Goal: Task Accomplishment & Management: Manage account settings

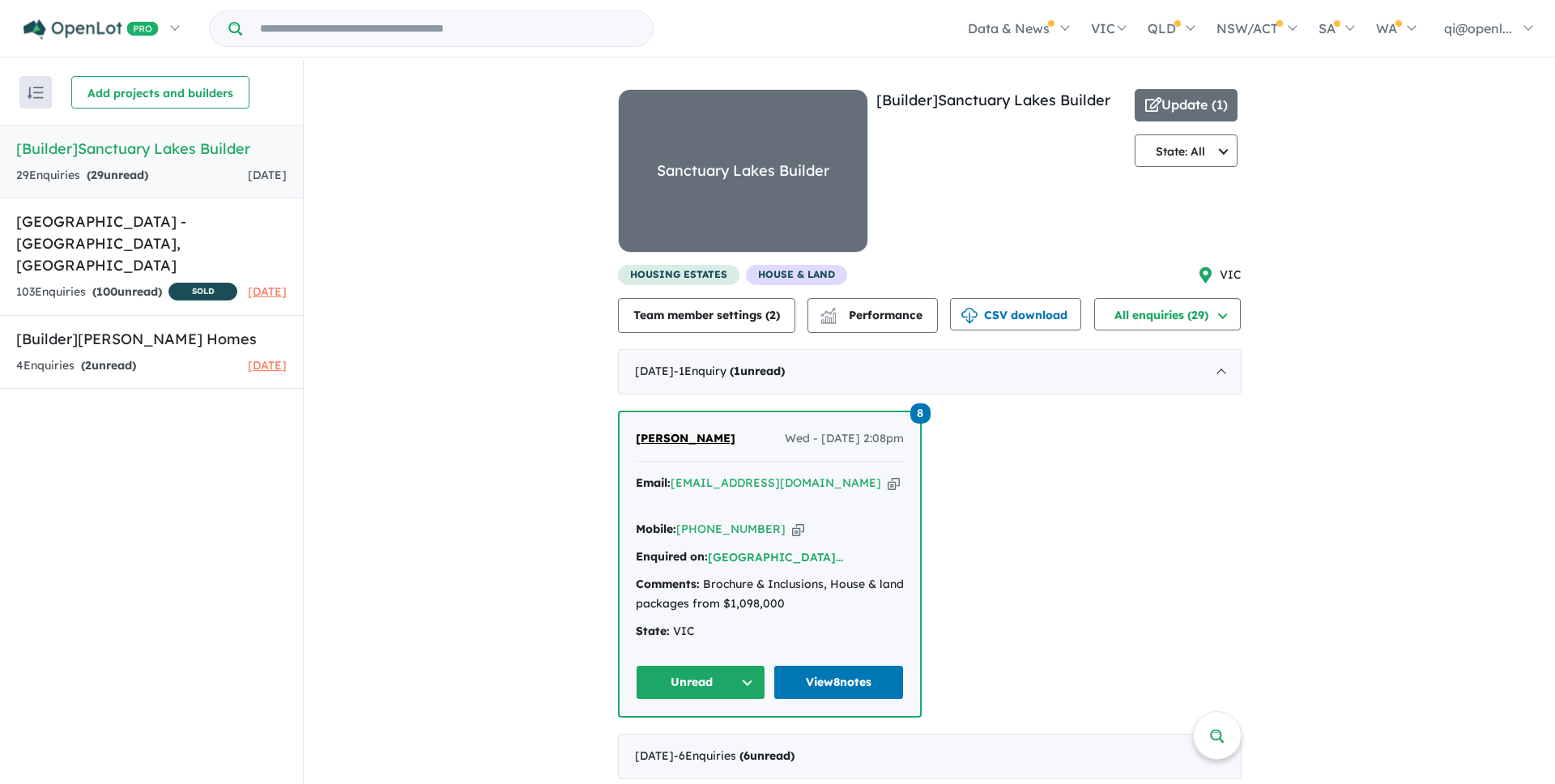
click at [535, 372] on div "View 2 builders in your account 29 Enquir ies ( 29 unread) [DATE] [Builder] [GE…" at bounding box center [930, 612] width 1252 height 1104
click at [1029, 507] on div "8 [PERSON_NAME] Wed - [DATE] 2:08pm Email: [EMAIL_ADDRESS][DOMAIN_NAME] Copied!…" at bounding box center [930, 564] width 623 height 307
click at [471, 302] on div "View 2 builders in your account 29 Enquir ies ( 29 unread) [DATE] [Builder] [GE…" at bounding box center [930, 612] width 1252 height 1104
click at [362, 167] on div "View 2 builders in your account 29 Enquir ies ( 29 unread) [DATE] [Builder] [GE…" at bounding box center [930, 612] width 1252 height 1104
click at [481, 498] on div "View 2 builders in your account 29 Enquir ies ( 29 unread) [DATE] [Builder] [GE…" at bounding box center [930, 612] width 1252 height 1104
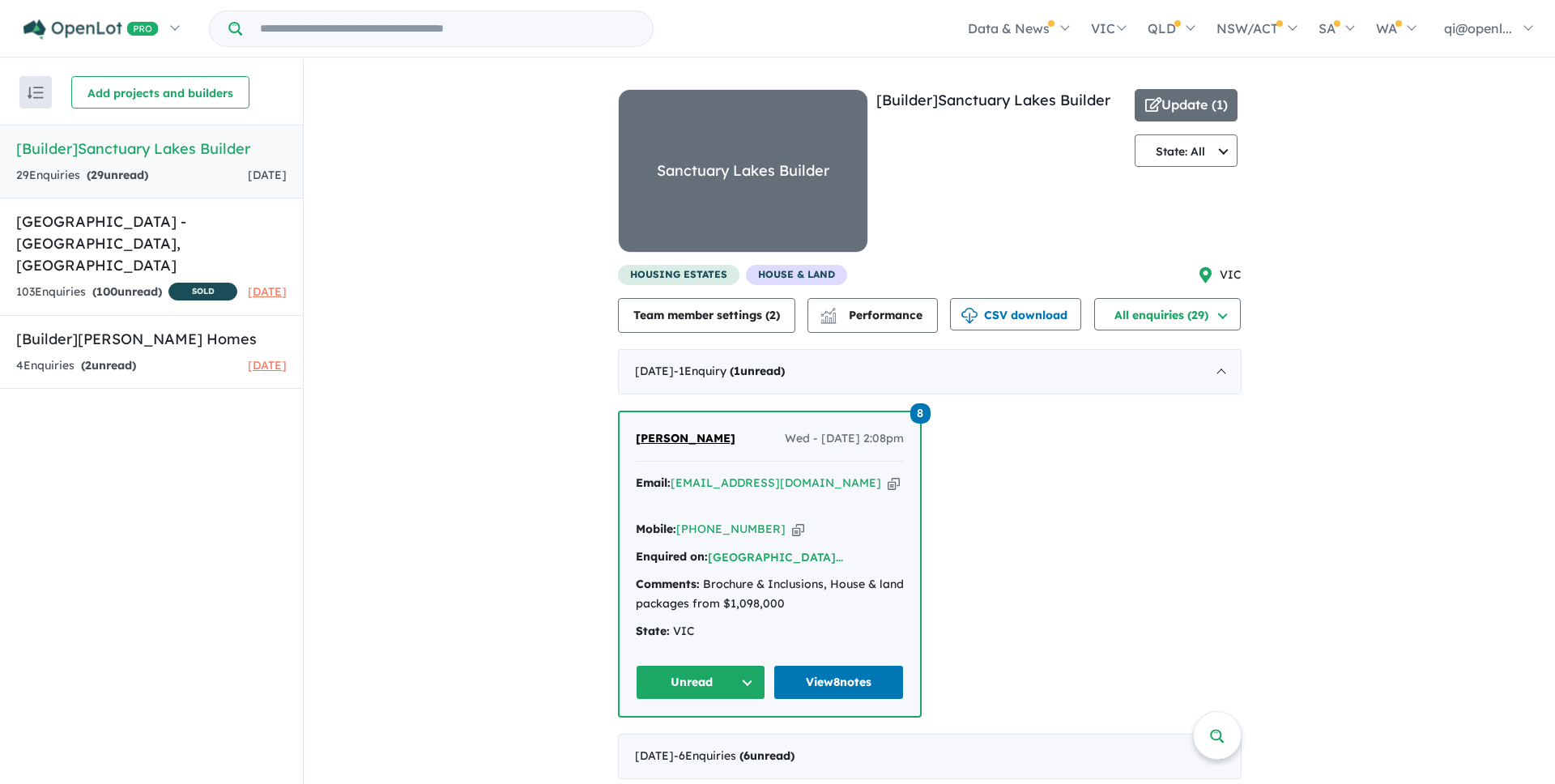
click at [493, 462] on div "View 2 builders in your account 29 Enquir ies ( 29 unread) [DATE] [Builder] [GE…" at bounding box center [930, 612] width 1252 height 1104
click at [452, 469] on div "View 2 builders in your account 29 Enquir ies ( 29 unread) [DATE] [Builder] [GE…" at bounding box center [930, 612] width 1252 height 1104
click at [797, 360] on div "[DATE] - 1 Enquir y ( 1 unread)" at bounding box center [930, 372] width 623 height 45
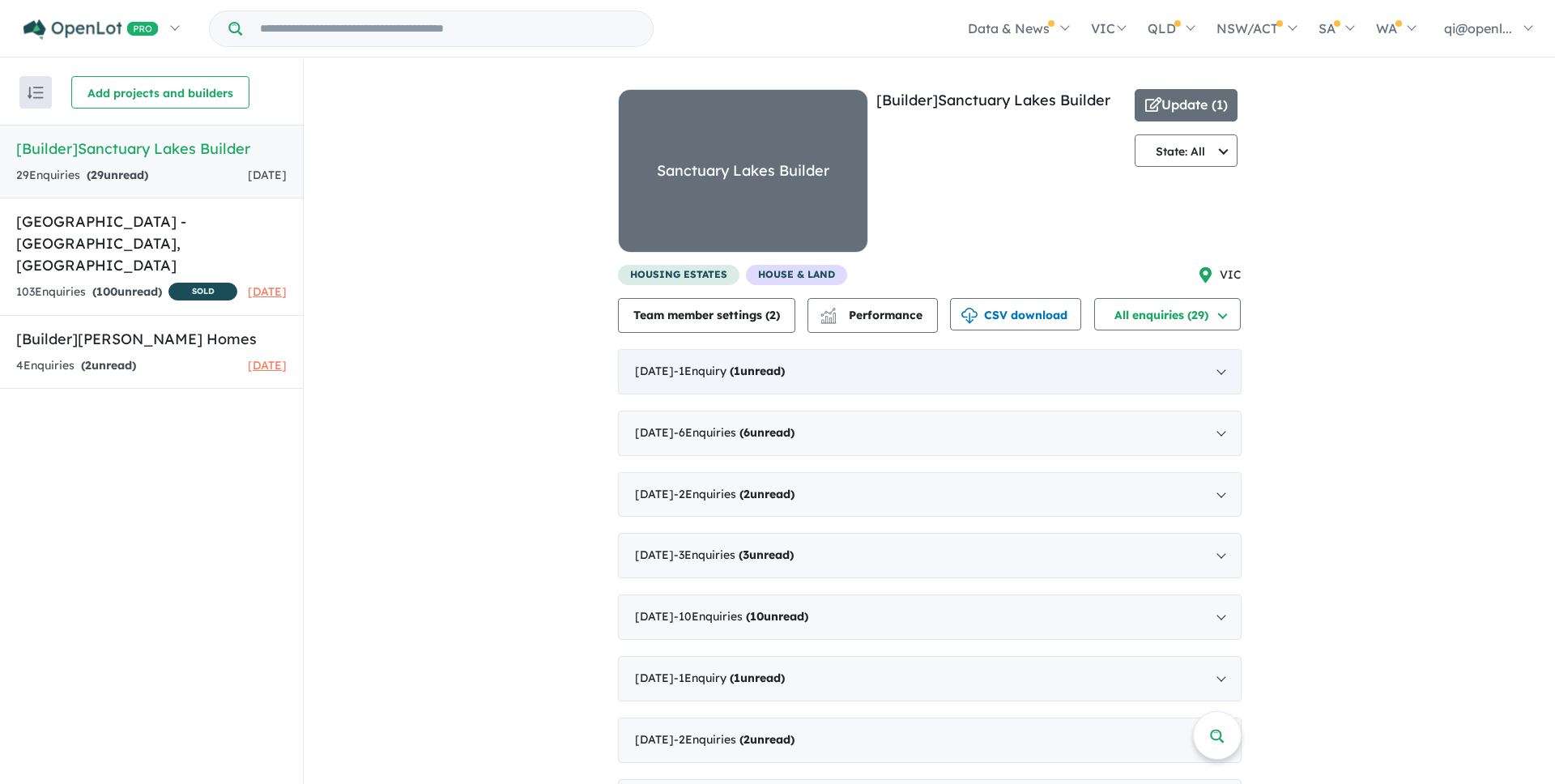
click at [850, 368] on div "[DATE] - 1 Enquir y ( 1 unread)" at bounding box center [930, 372] width 623 height 45
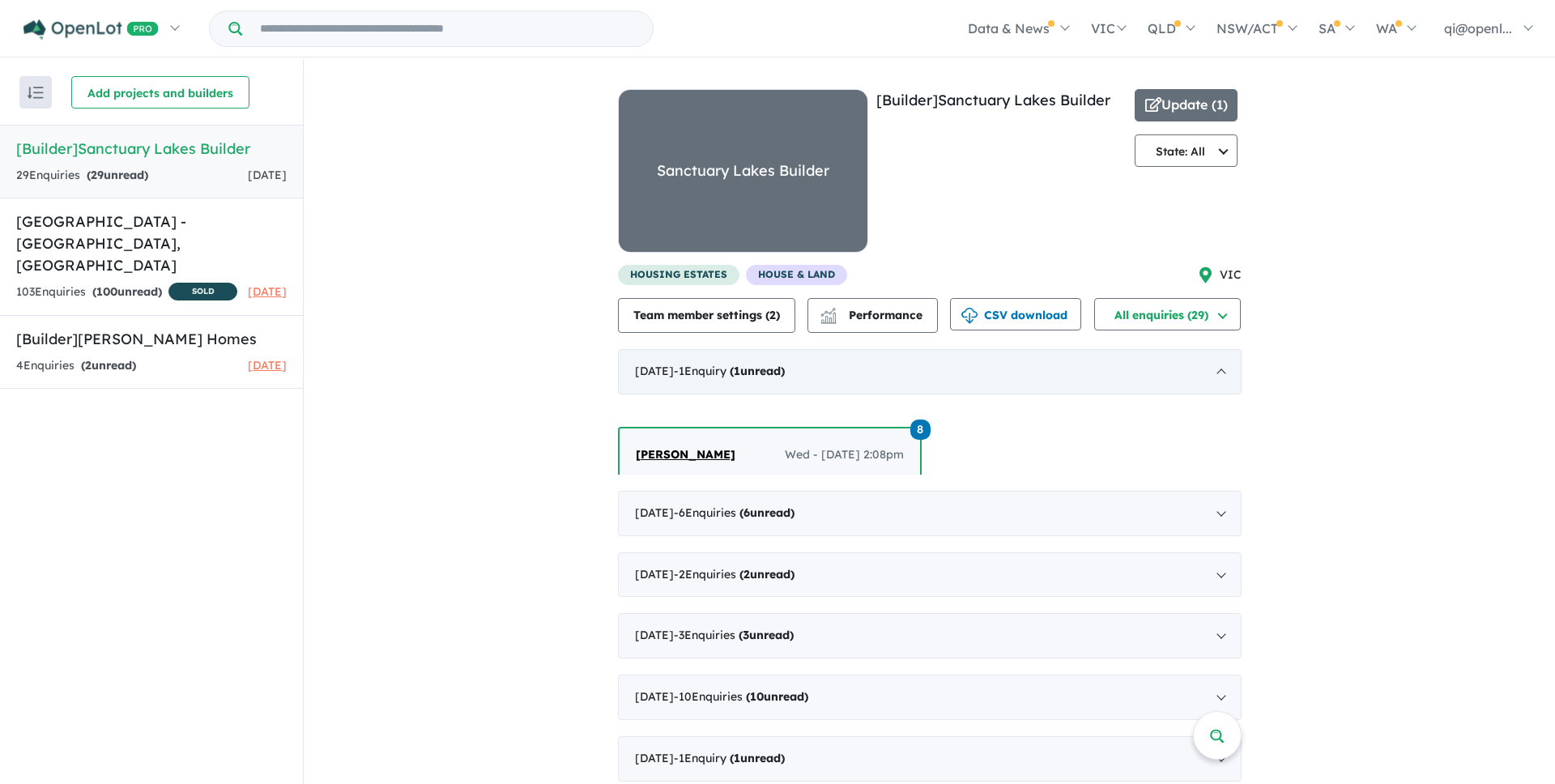
scroll to position [3, 0]
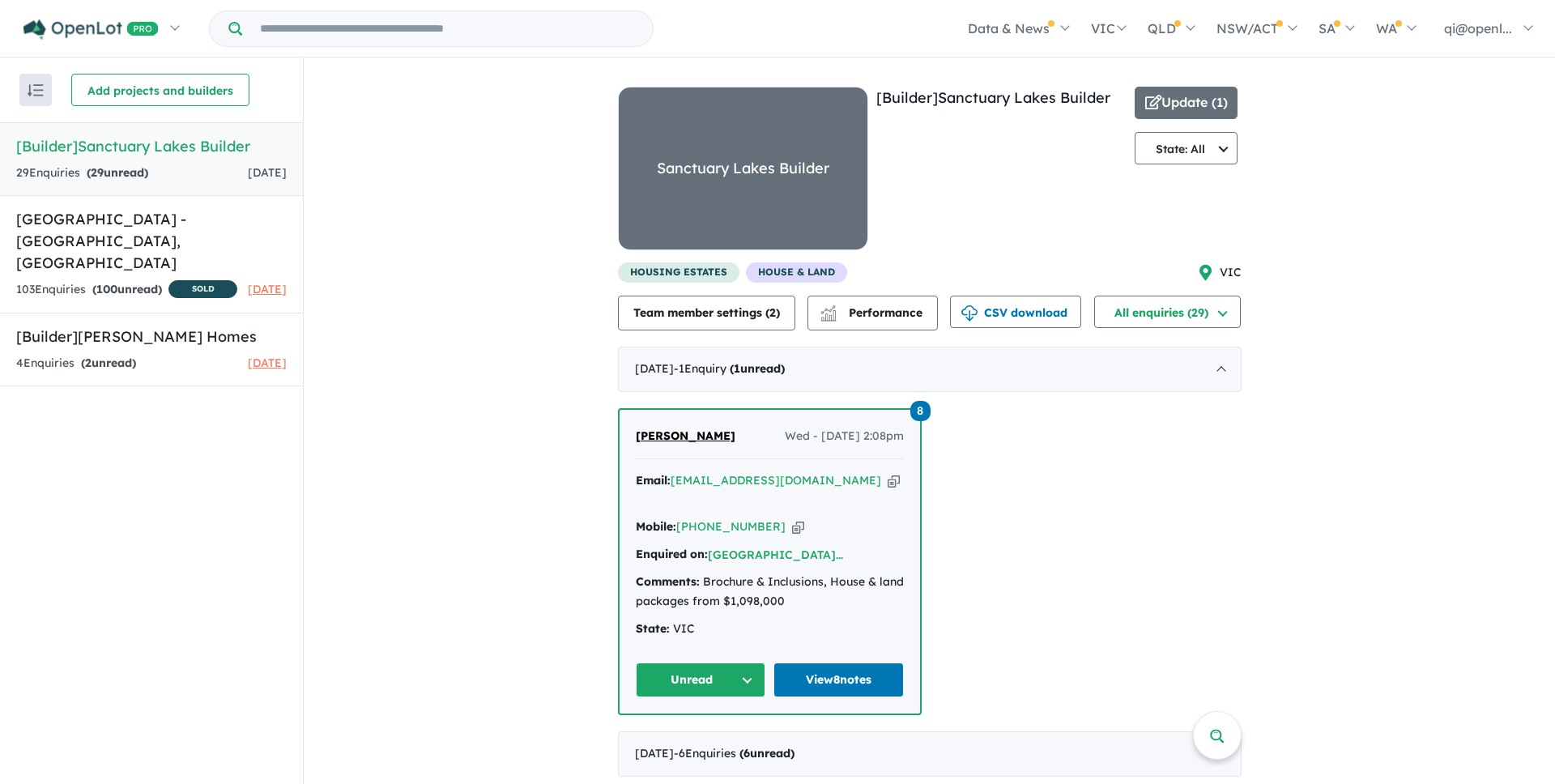
click at [562, 232] on div "View 2 builders in your account 29 Enquir ies ( 29 unread) [DATE] [Builder] [GE…" at bounding box center [930, 610] width 1252 height 1104
drag, startPoint x: 874, startPoint y: 266, endPoint x: 1000, endPoint y: 164, distance: 162.1
click at [1000, 162] on div "View 2 builders in your account 29 Enquir ies ( 29 unread) [DATE] [Builder] [GE…" at bounding box center [930, 610] width 623 height 1104
click at [1000, 164] on div "[Builder] Sanctuary Lakes Builder" at bounding box center [1001, 174] width 251 height 176
click at [1008, 115] on div "[Builder] Sanctuary Lakes Builder" at bounding box center [1001, 174] width 251 height 176
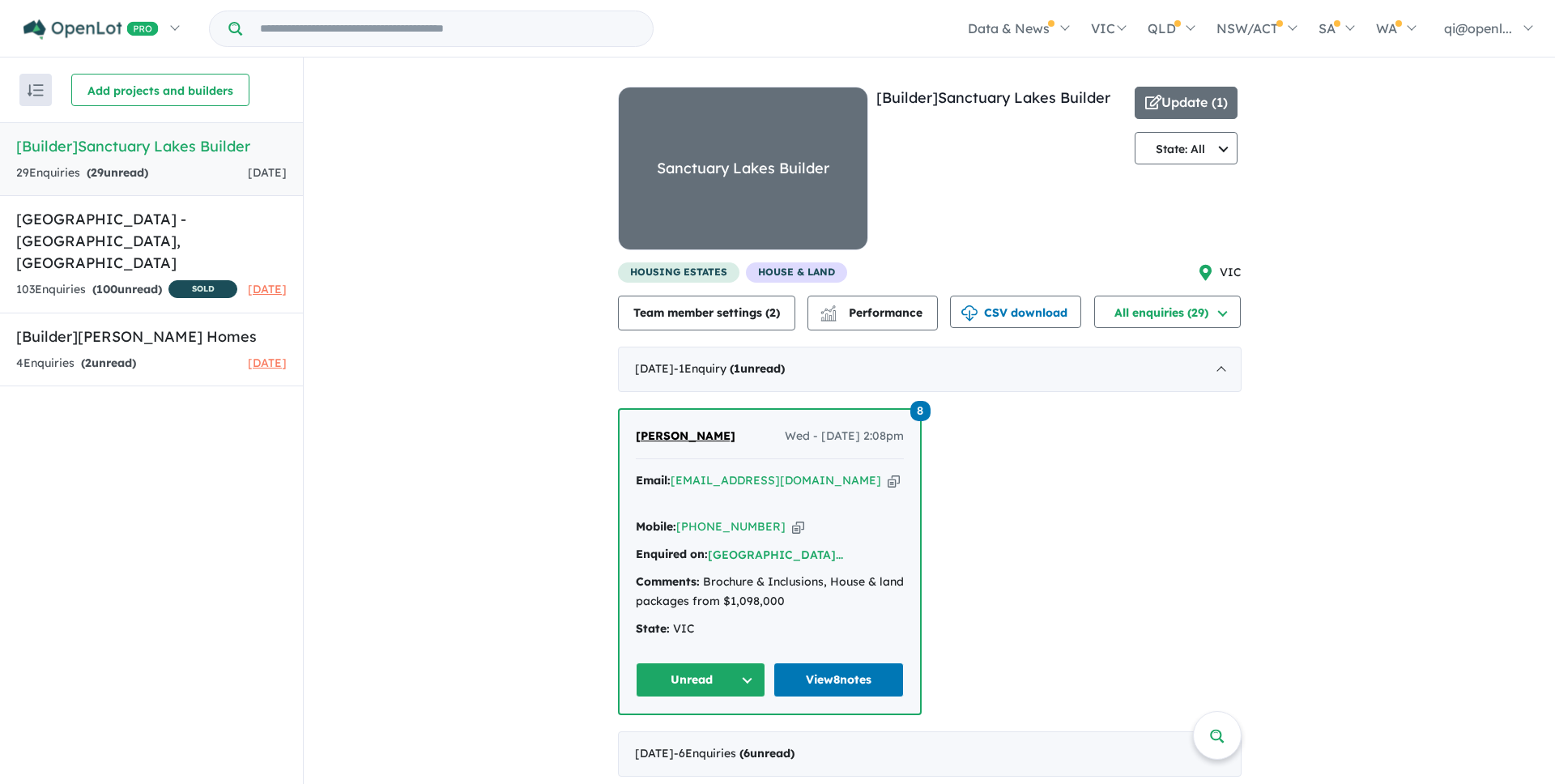
click at [1008, 115] on div "[Builder] Sanctuary Lakes Builder" at bounding box center [1001, 174] width 251 height 176
click at [1098, 95] on link "[Builder] Sanctuary Lakes Builder" at bounding box center [993, 97] width 234 height 18
click at [513, 297] on div "View 2 builders in your account 29 Enquir ies ( 29 unread) [DATE] [Builder] [GE…" at bounding box center [930, 610] width 1252 height 1104
click at [1160, 107] on button "Update ( 1 )" at bounding box center [1187, 102] width 104 height 33
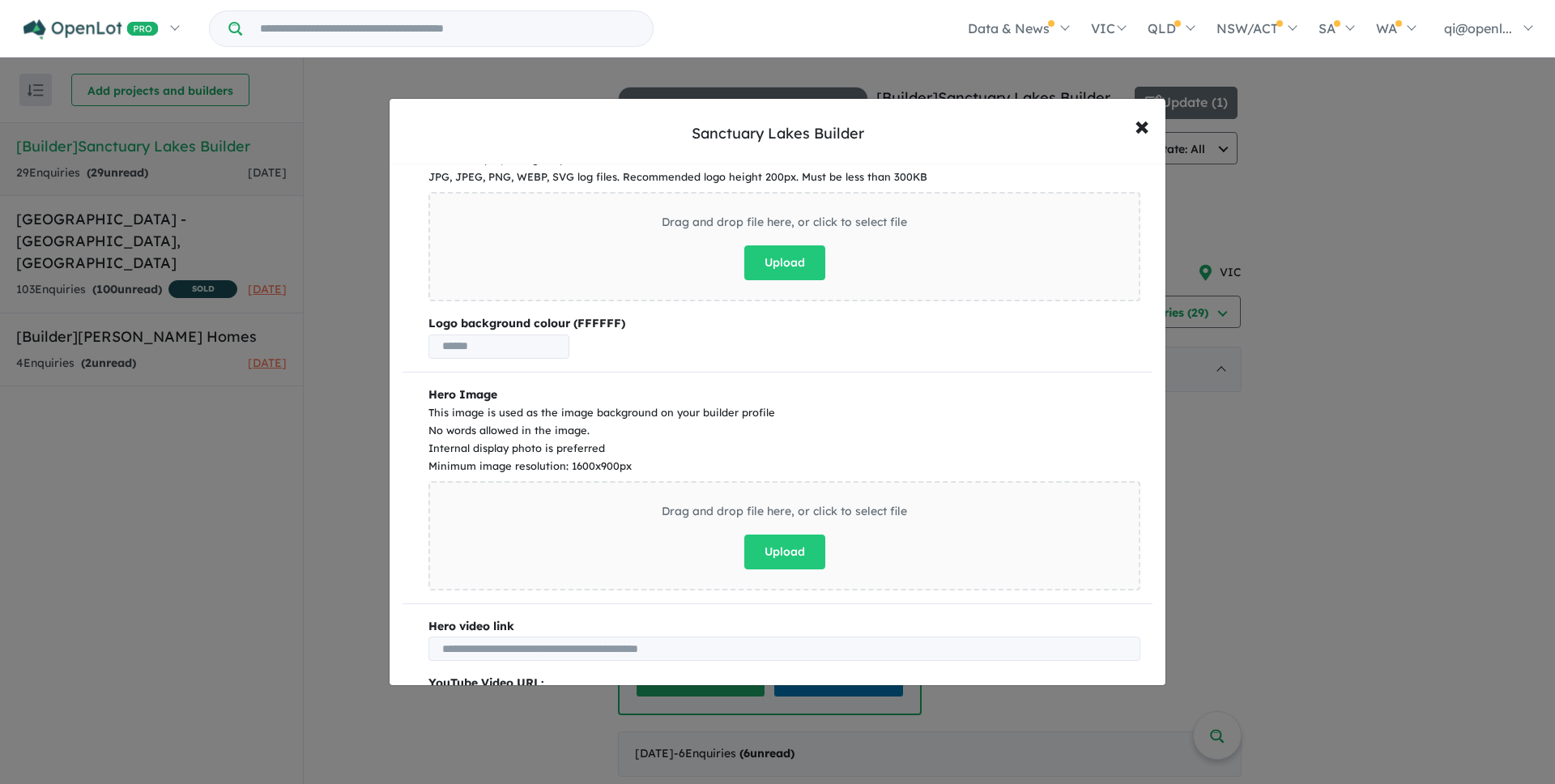
scroll to position [0, 0]
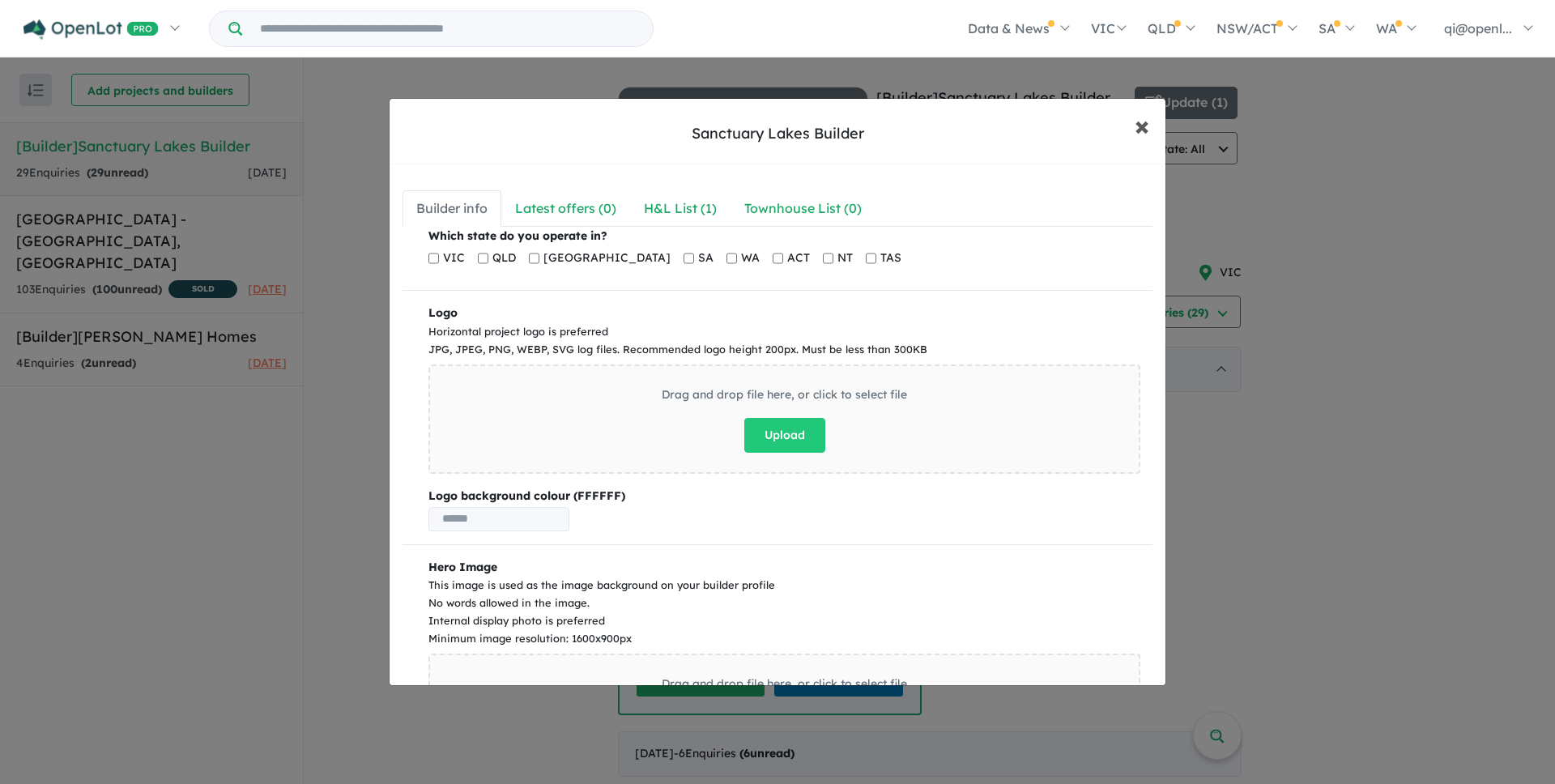
click at [1149, 126] on span "×" at bounding box center [1142, 126] width 14 height 35
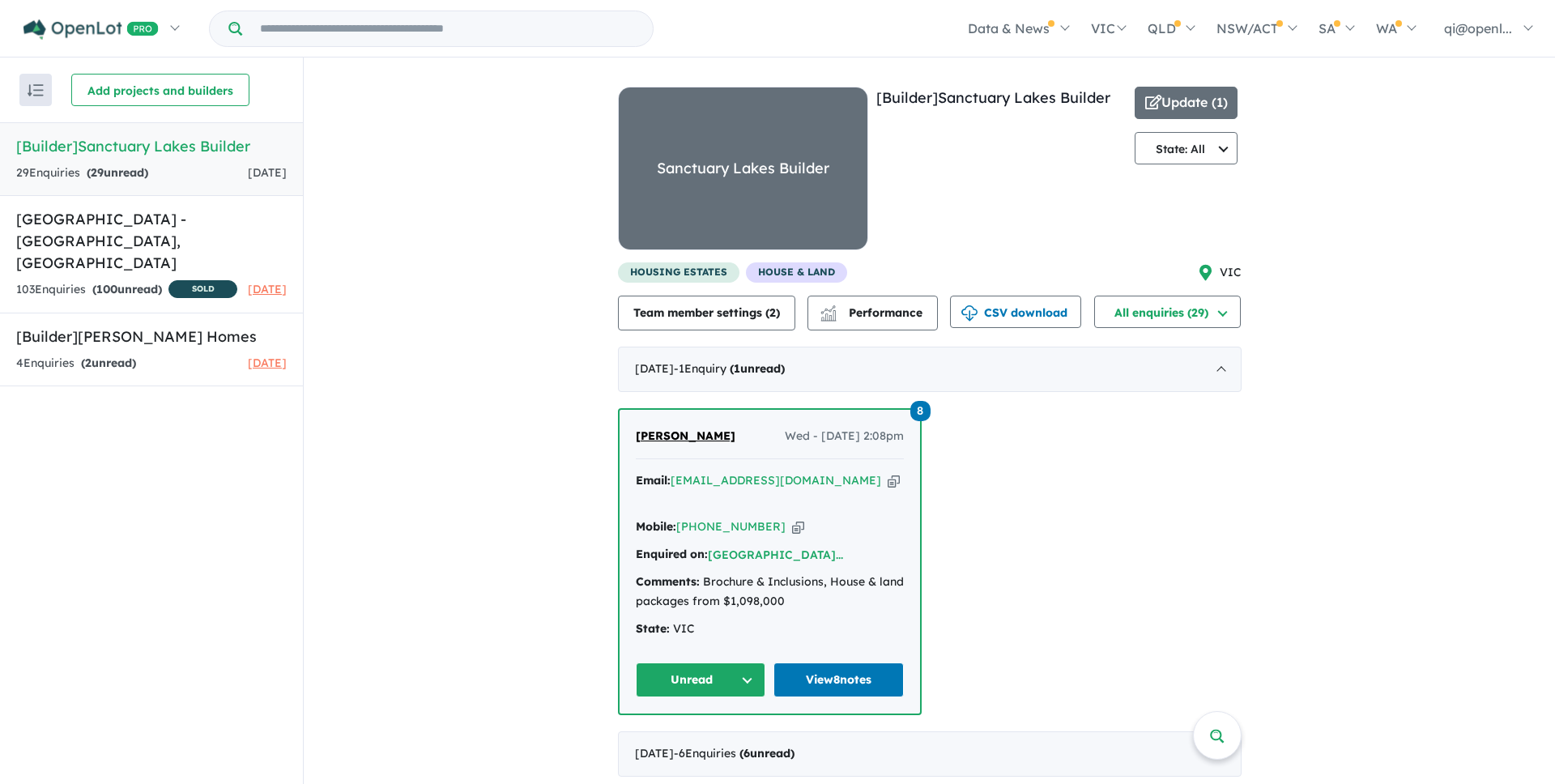
click at [1407, 168] on div "View 2 builders in your account 29 Enquir ies ( 29 unread) [DATE] [Builder] [GE…" at bounding box center [930, 610] width 1252 height 1104
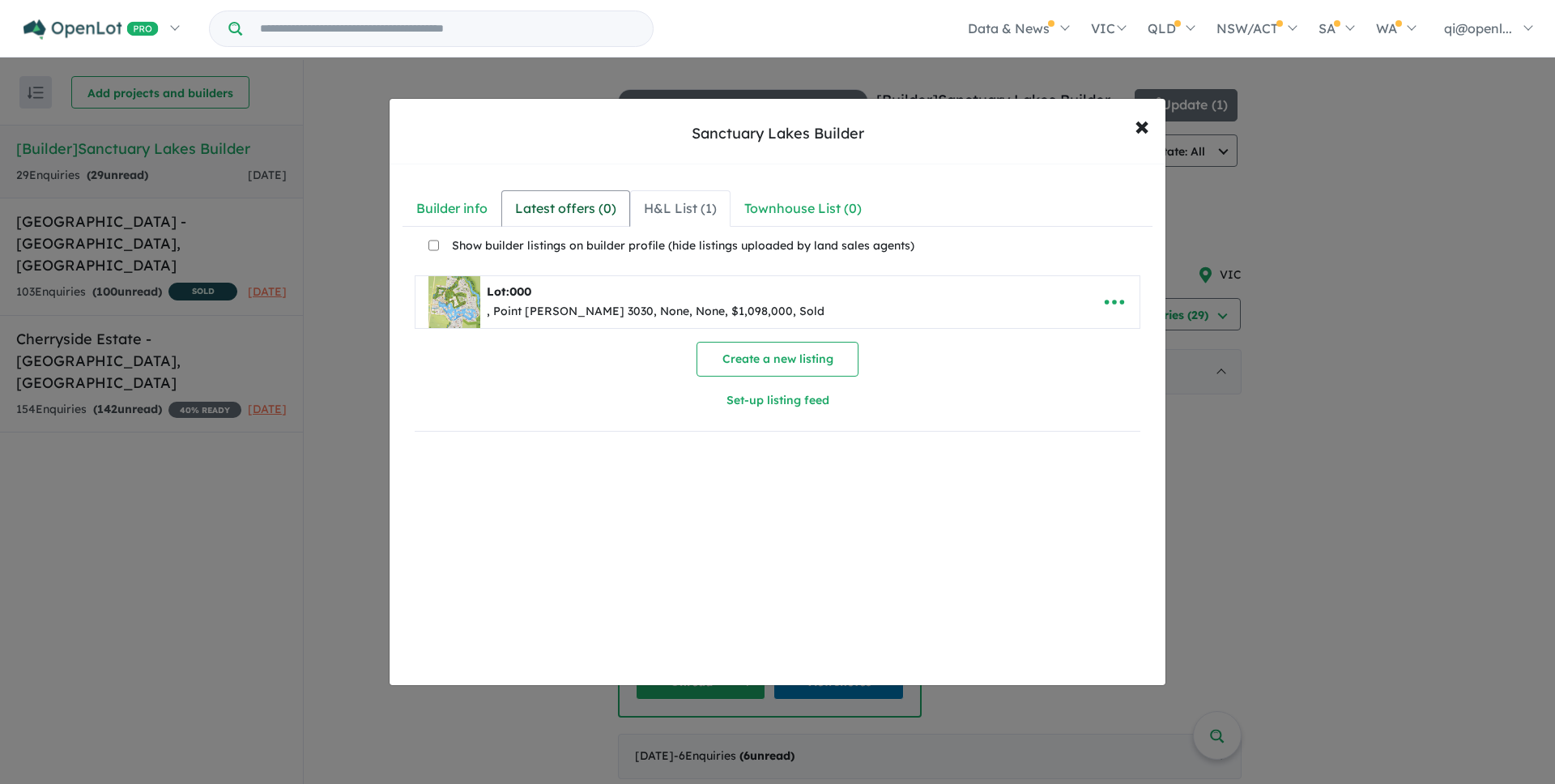
click at [550, 208] on div "Latest offers ( 0 )" at bounding box center [566, 209] width 101 height 22
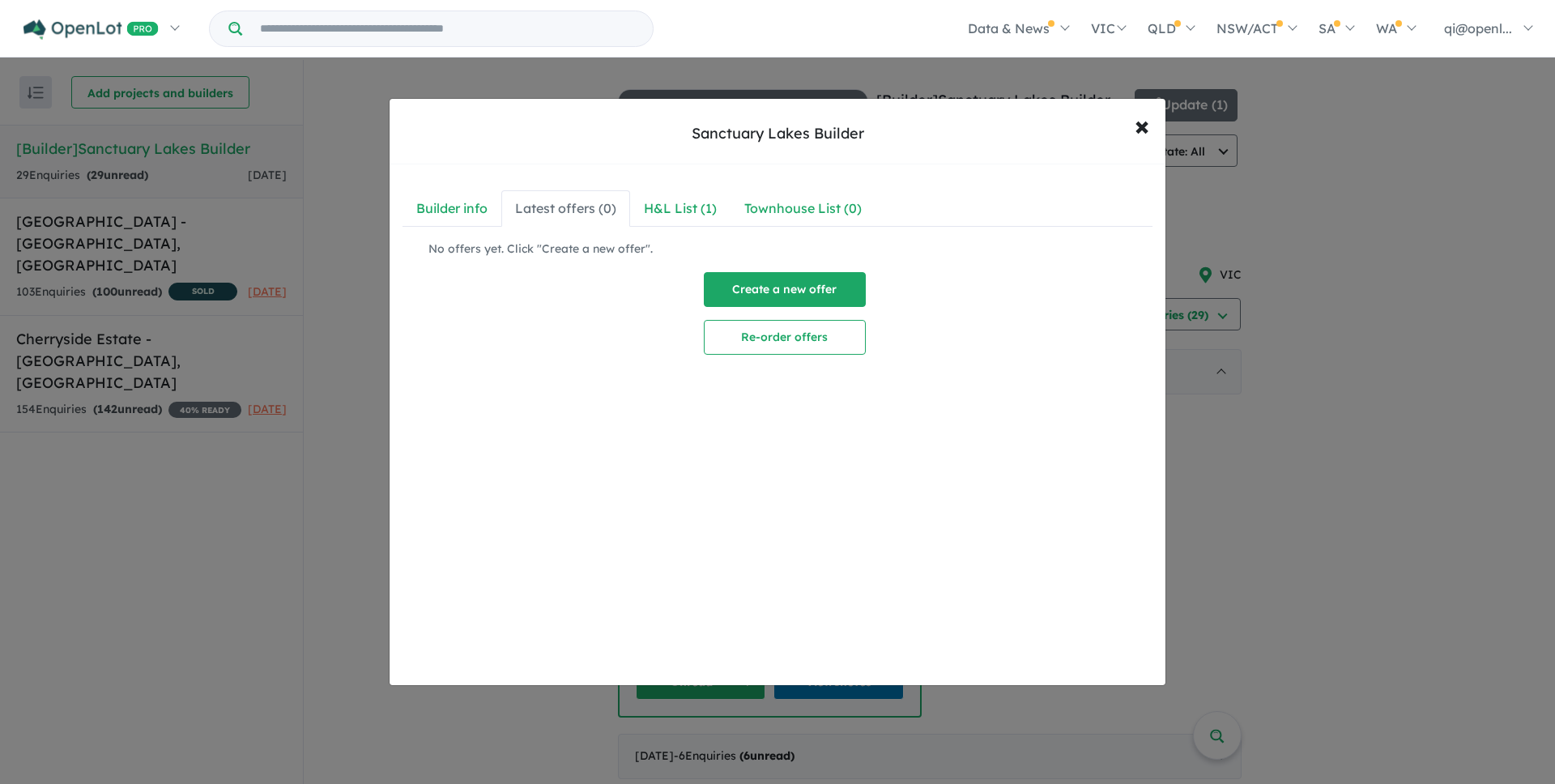
click at [775, 295] on button "Create a new offer" at bounding box center [784, 290] width 162 height 35
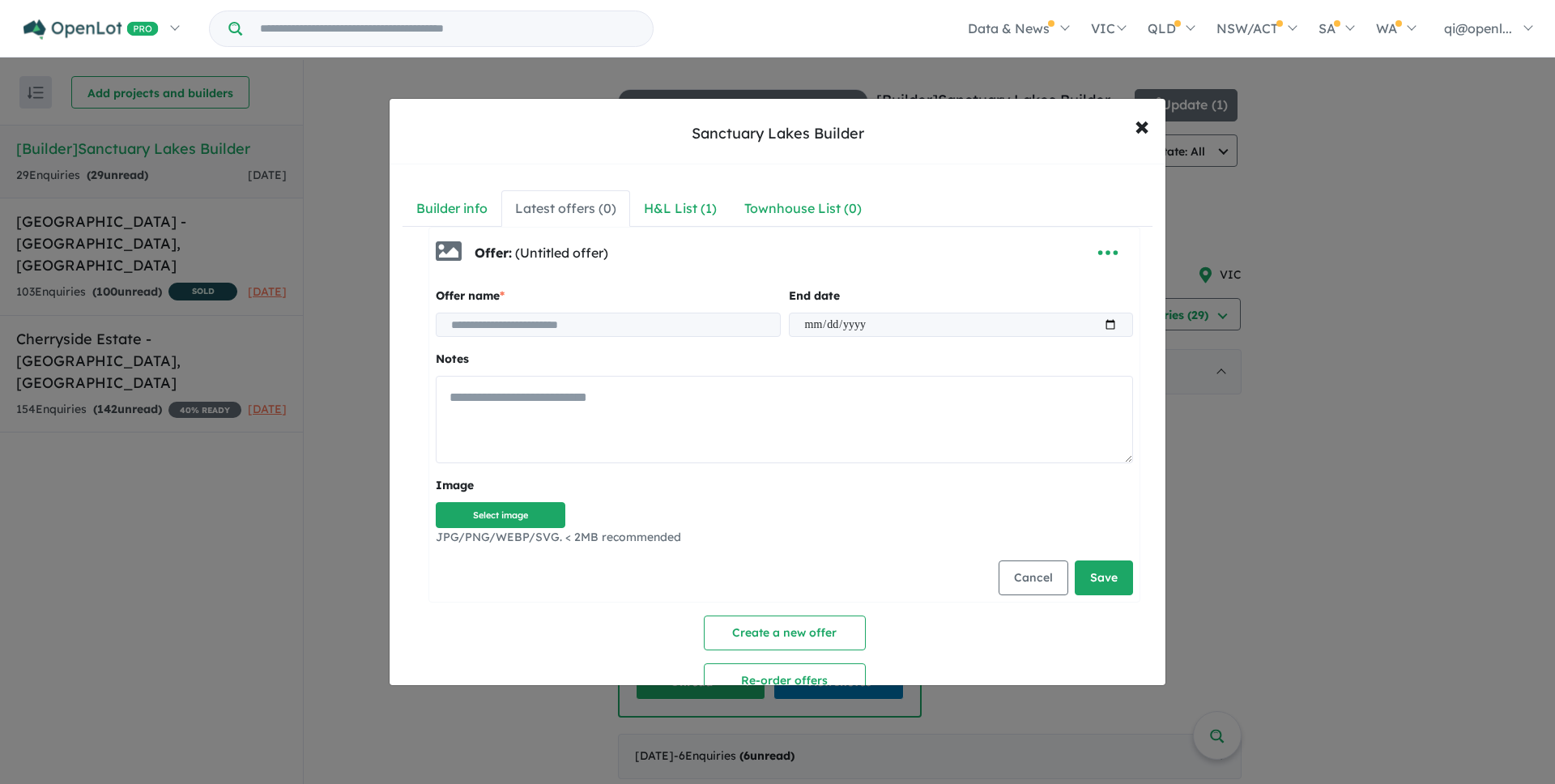
click at [760, 410] on textarea at bounding box center [784, 420] width 697 height 87
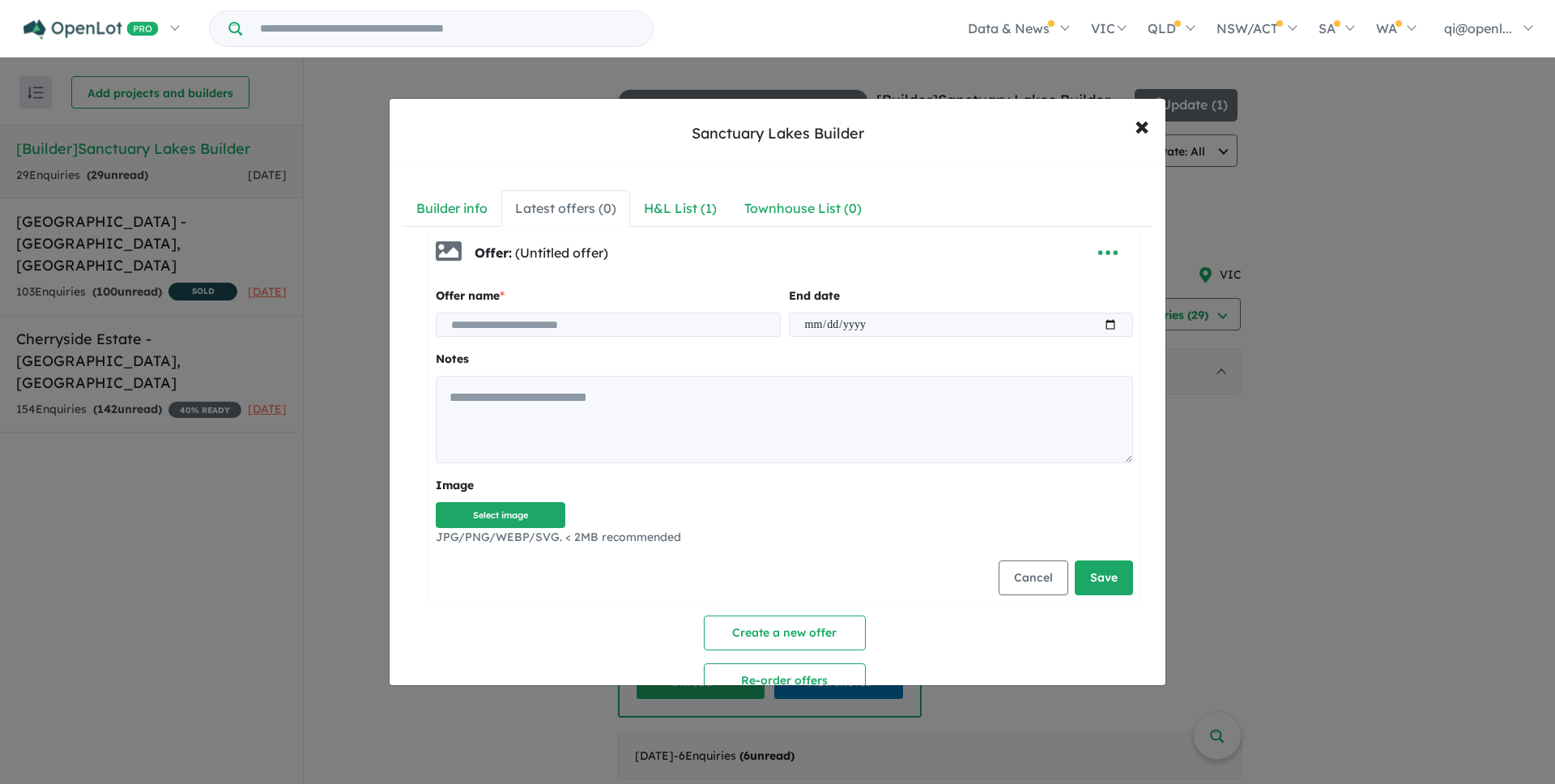
click at [735, 331] on input at bounding box center [608, 324] width 345 height 24
click at [868, 331] on input "date" at bounding box center [962, 324] width 345 height 24
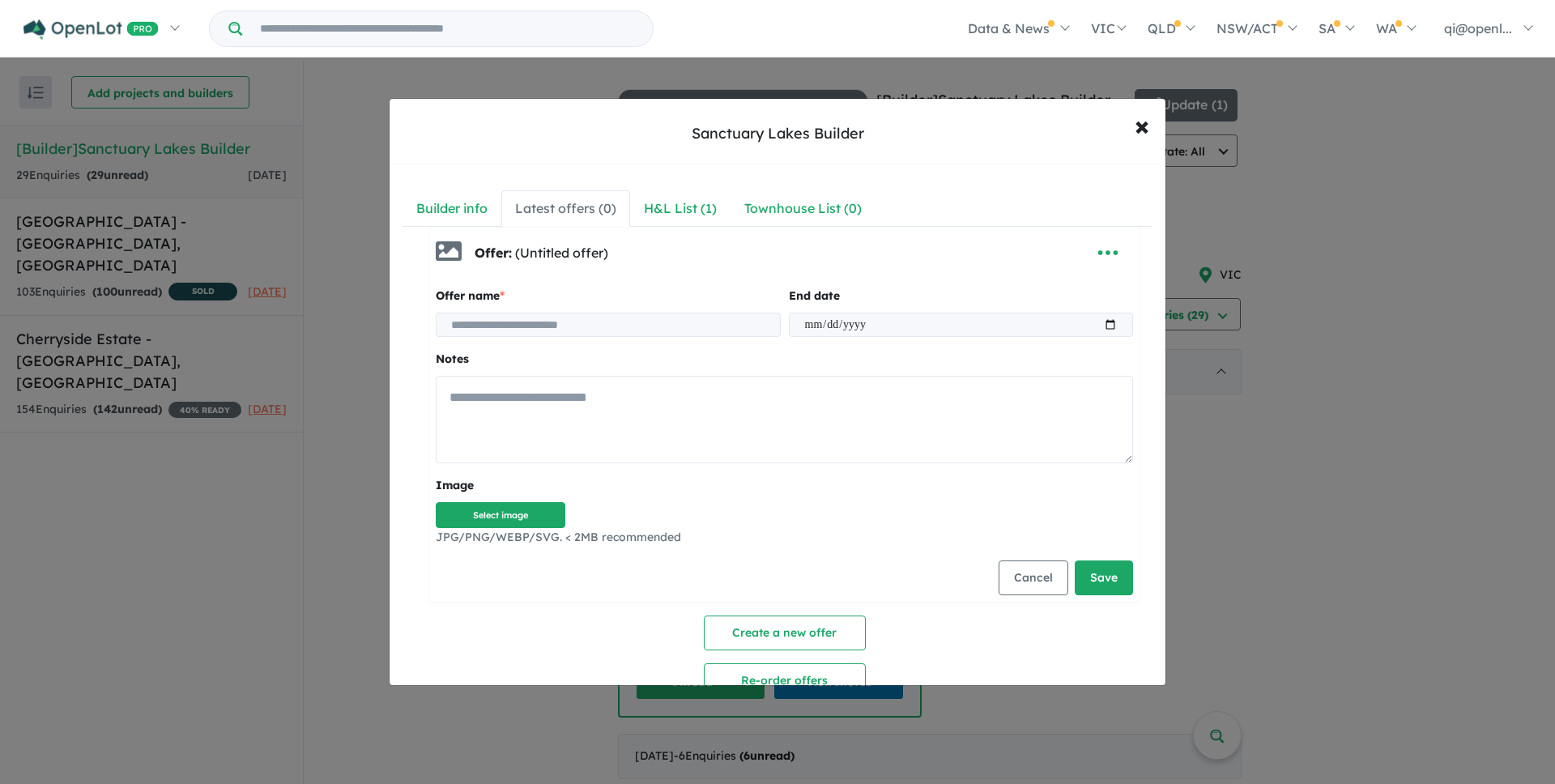
click at [843, 428] on textarea at bounding box center [784, 420] width 697 height 87
click at [698, 427] on textarea at bounding box center [784, 420] width 697 height 87
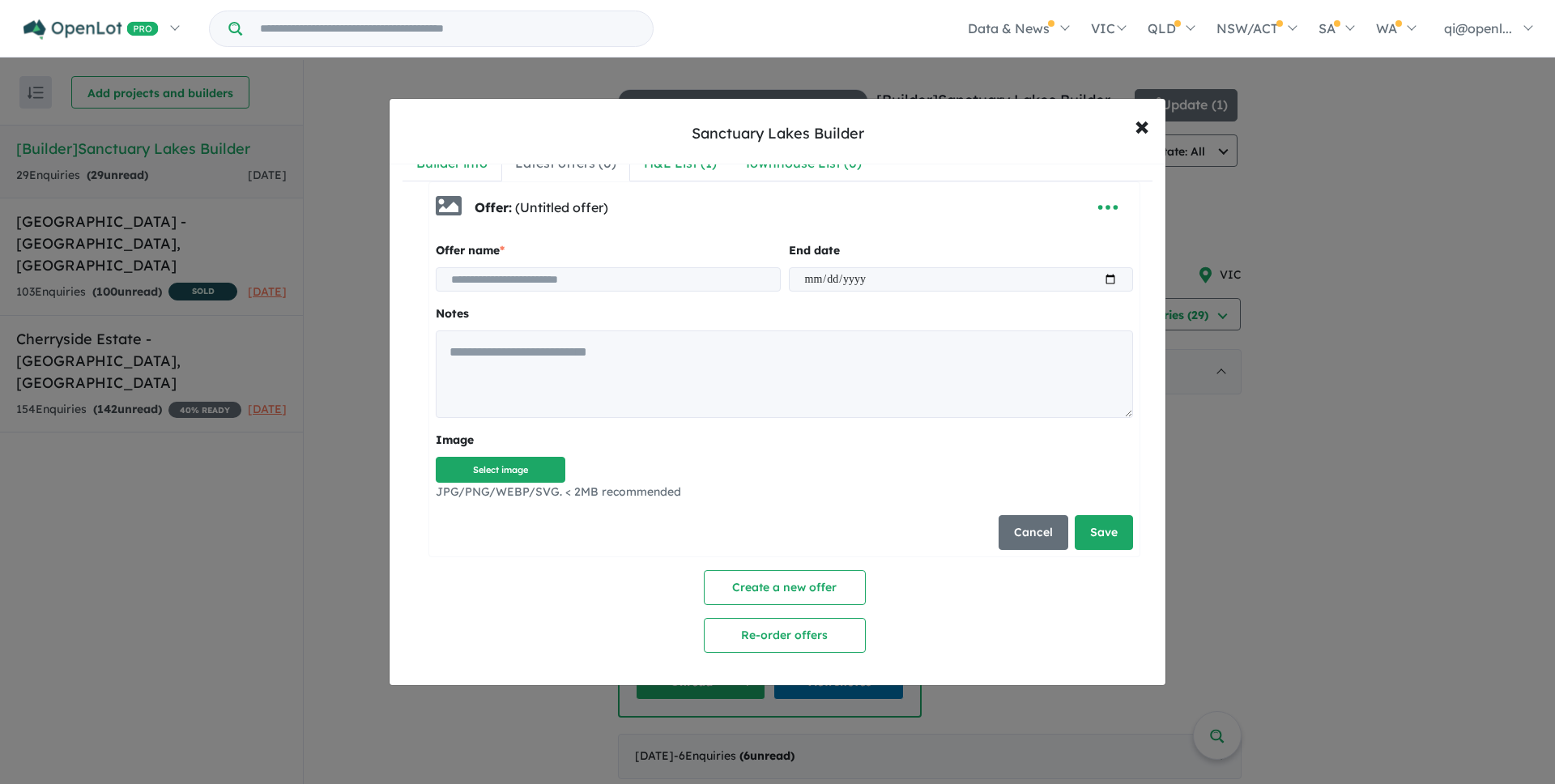
click at [1030, 529] on button "Cancel" at bounding box center [1033, 533] width 70 height 35
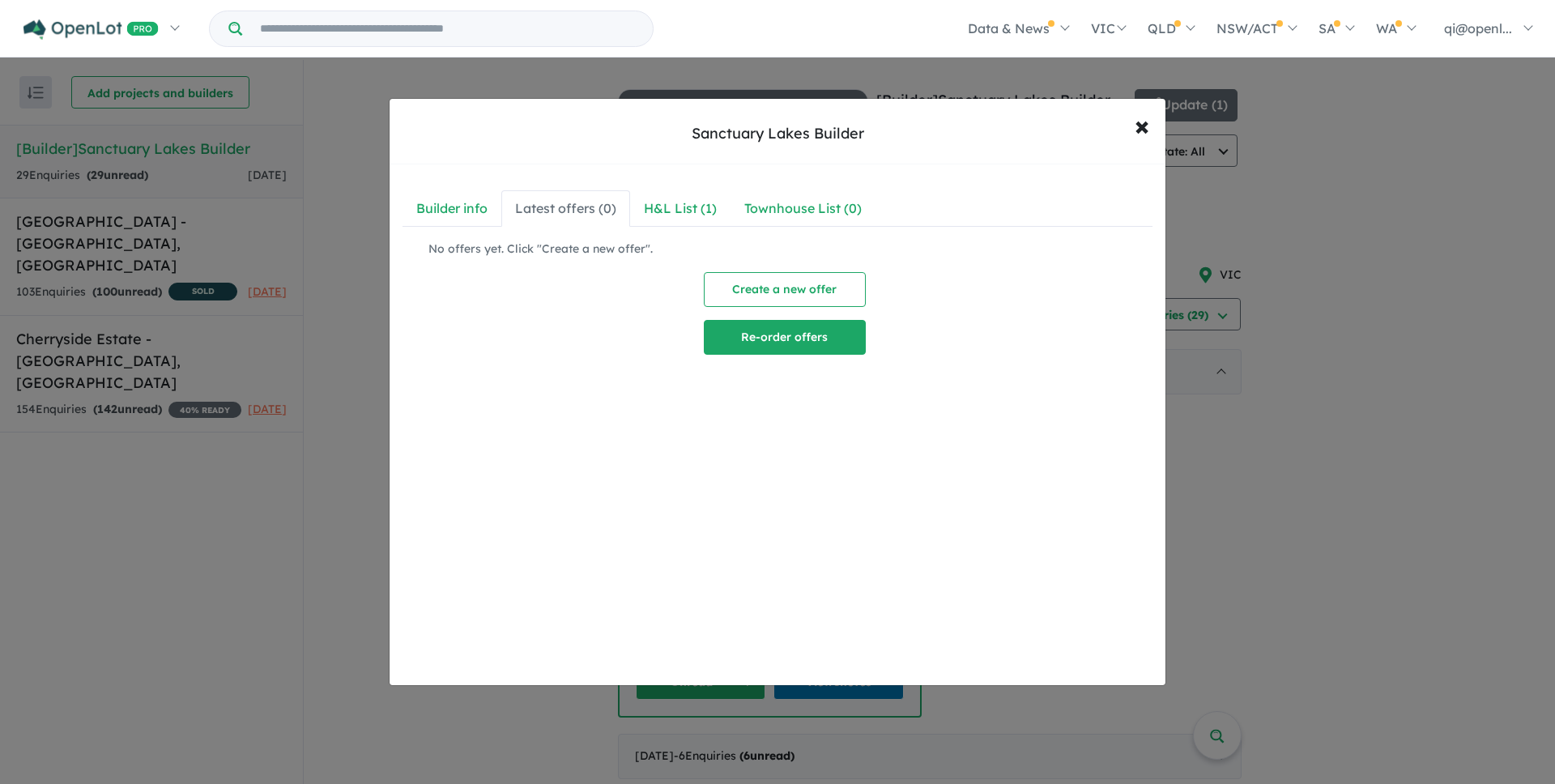
click at [797, 338] on button "Re-order offers" at bounding box center [784, 338] width 162 height 35
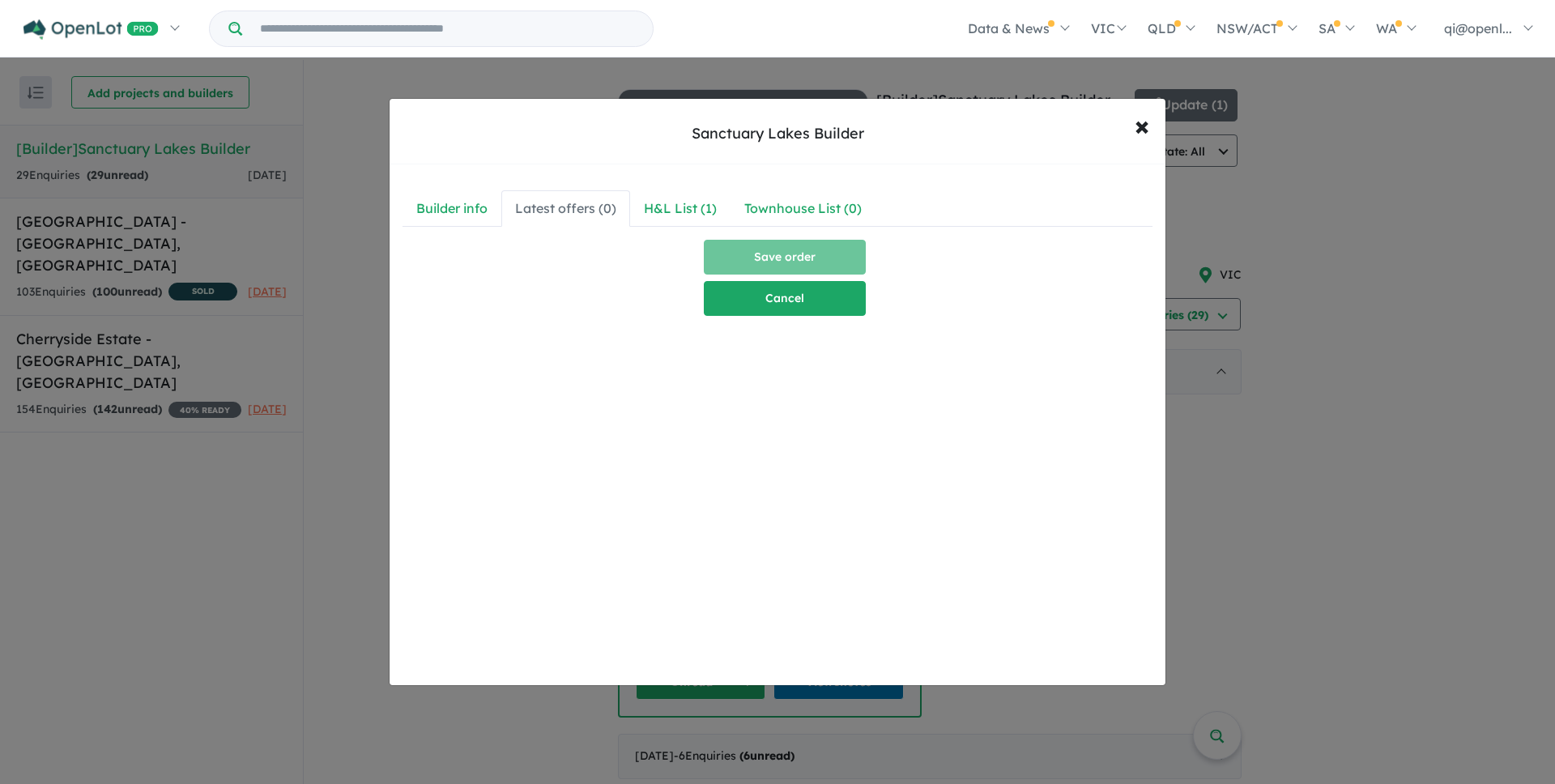
click at [791, 297] on button "Cancel" at bounding box center [784, 298] width 162 height 35
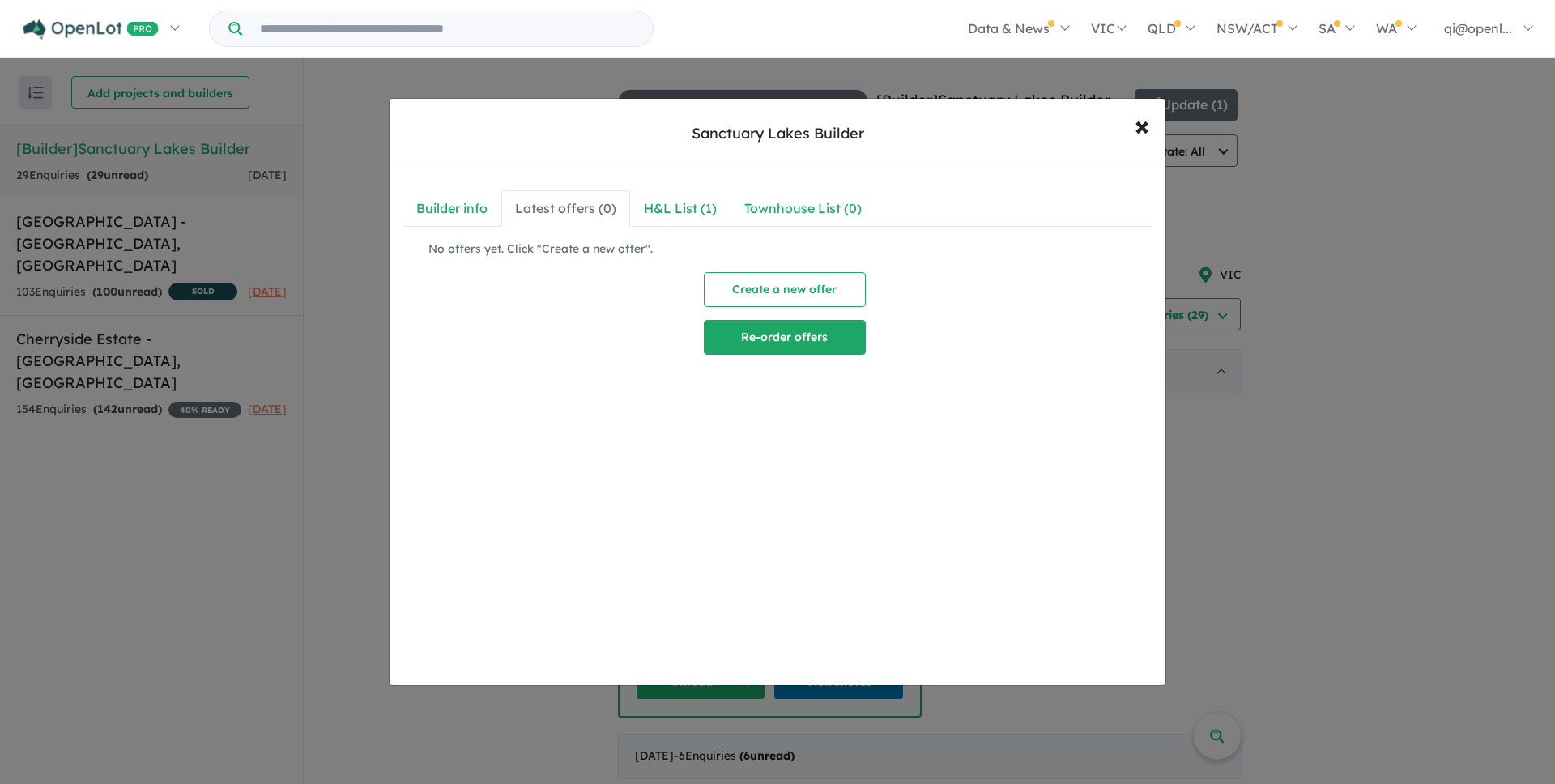
click at [802, 325] on button "Re-order offers" at bounding box center [784, 338] width 162 height 35
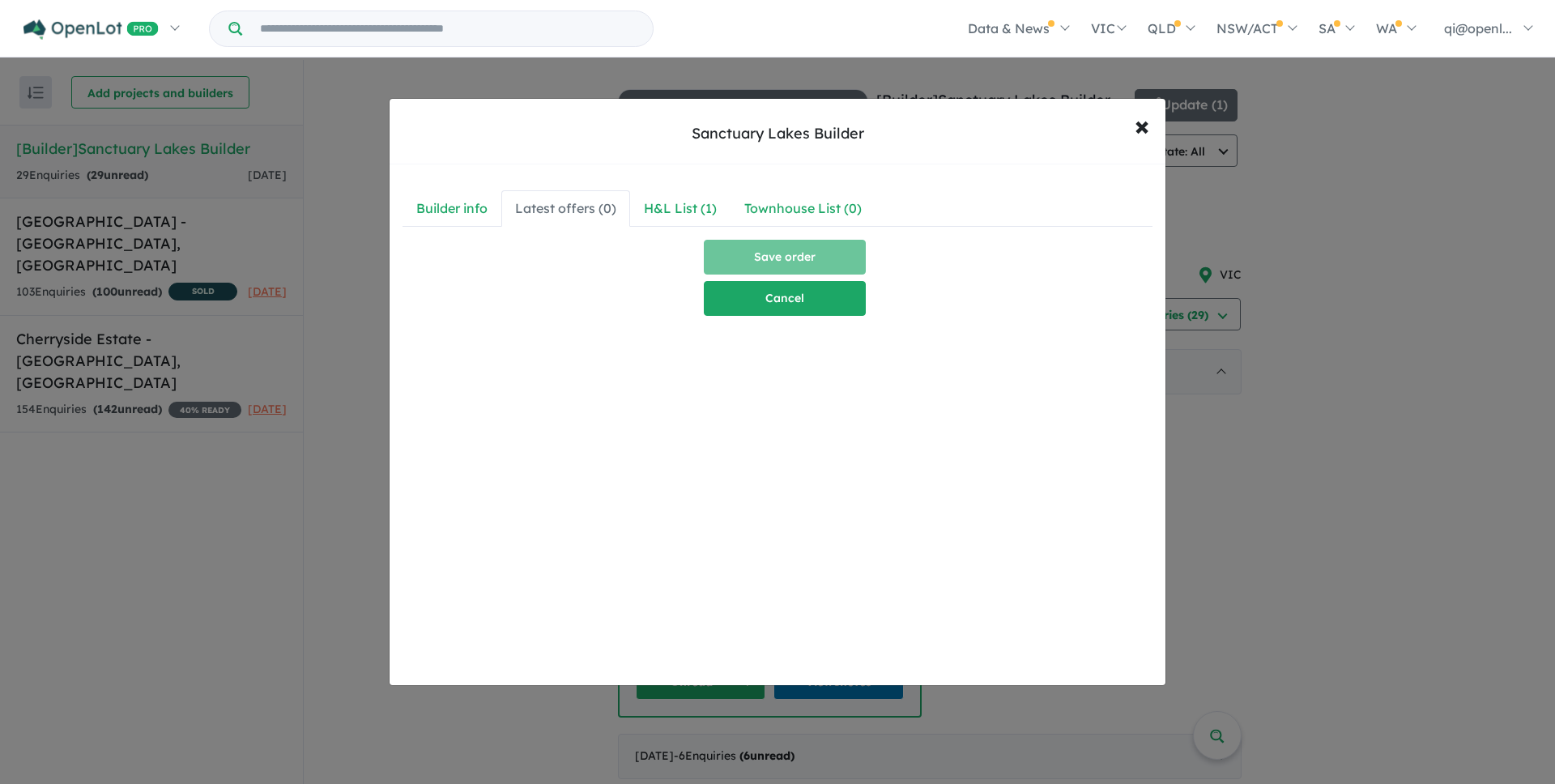
click at [800, 300] on button "Cancel" at bounding box center [784, 298] width 162 height 35
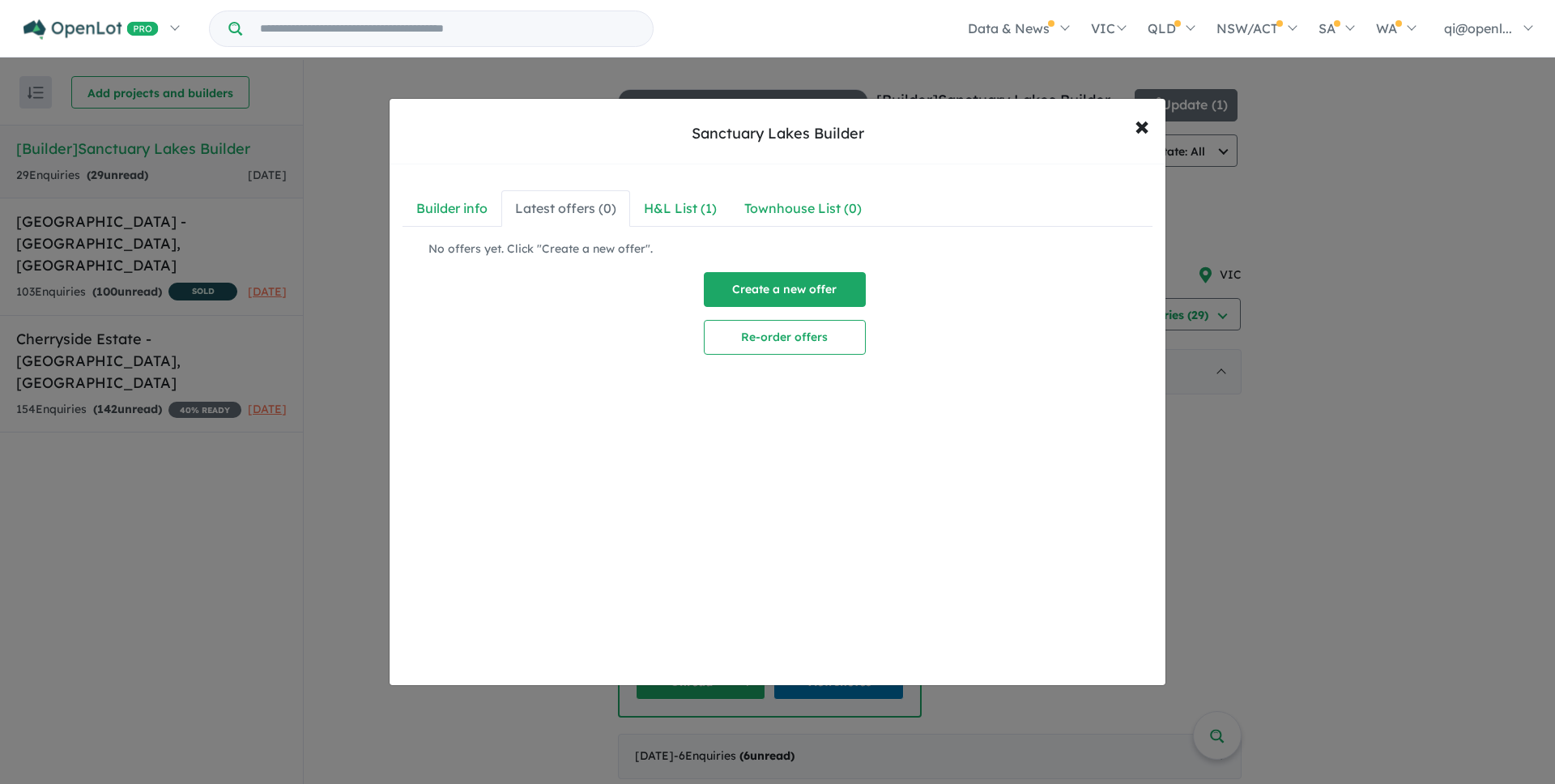
click at [782, 281] on button "Create a new offer" at bounding box center [784, 290] width 162 height 35
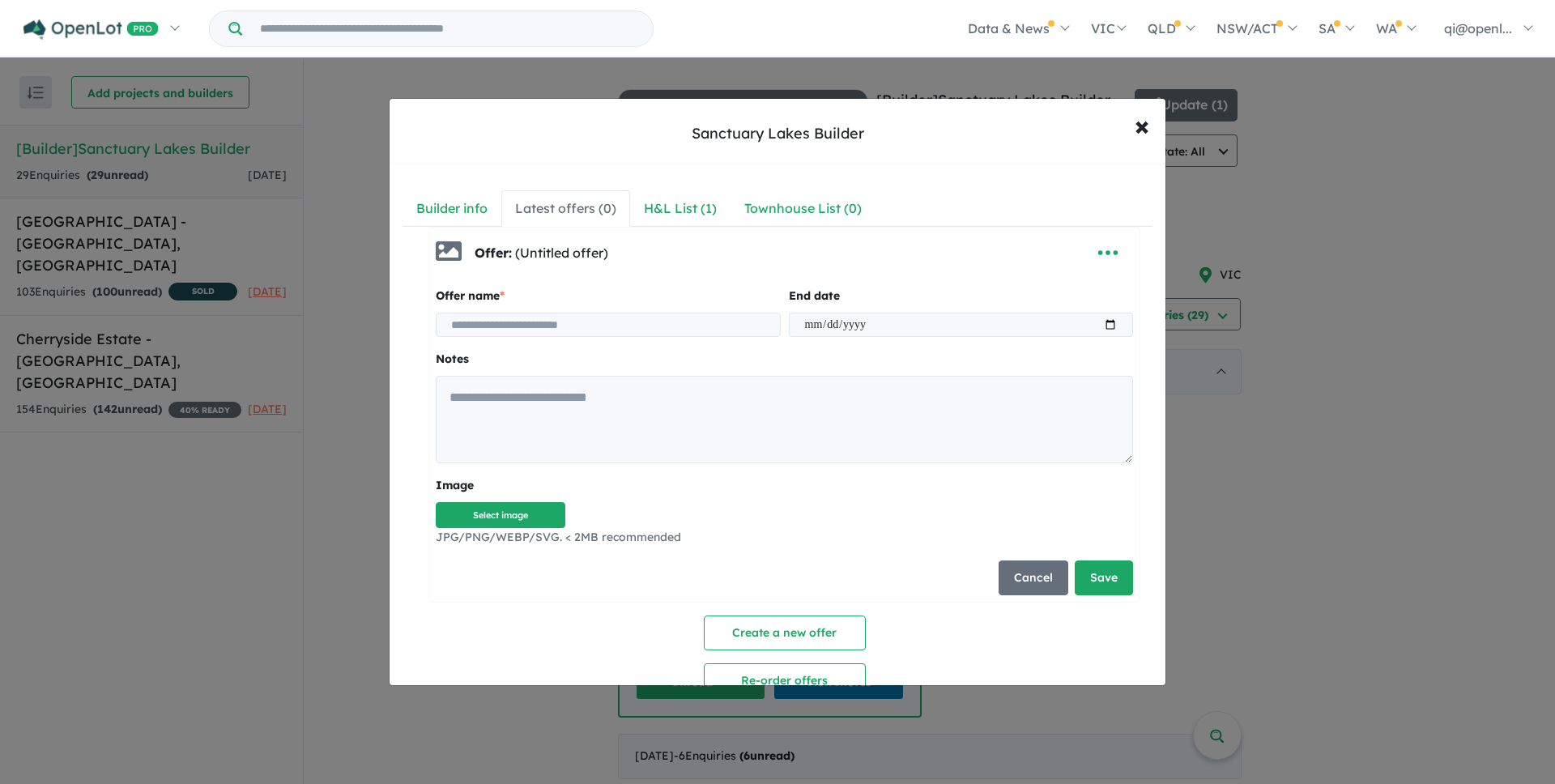
click at [1030, 565] on button "Cancel" at bounding box center [1033, 578] width 70 height 35
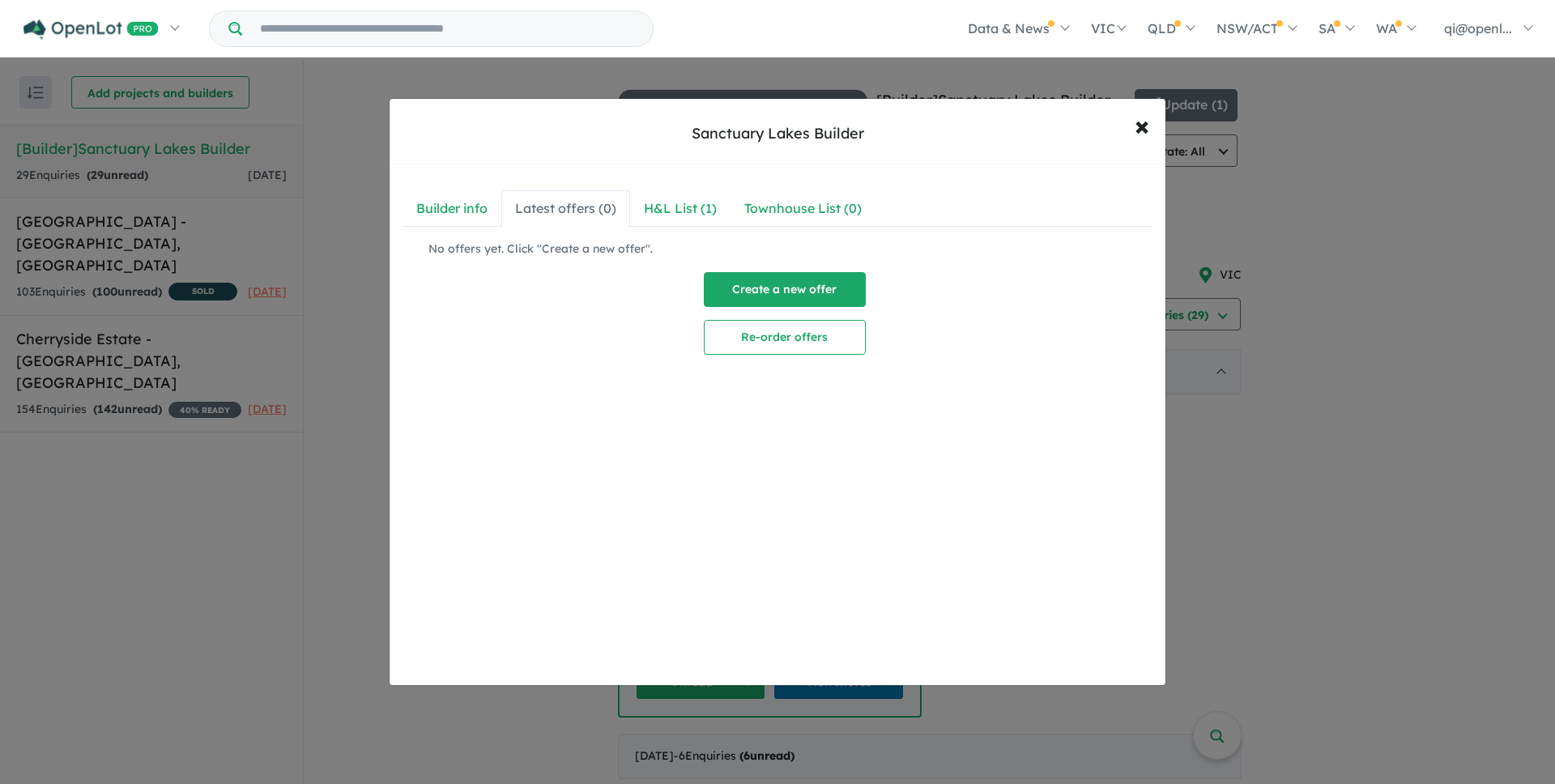
click at [833, 281] on button "Create a new offer" at bounding box center [784, 290] width 162 height 35
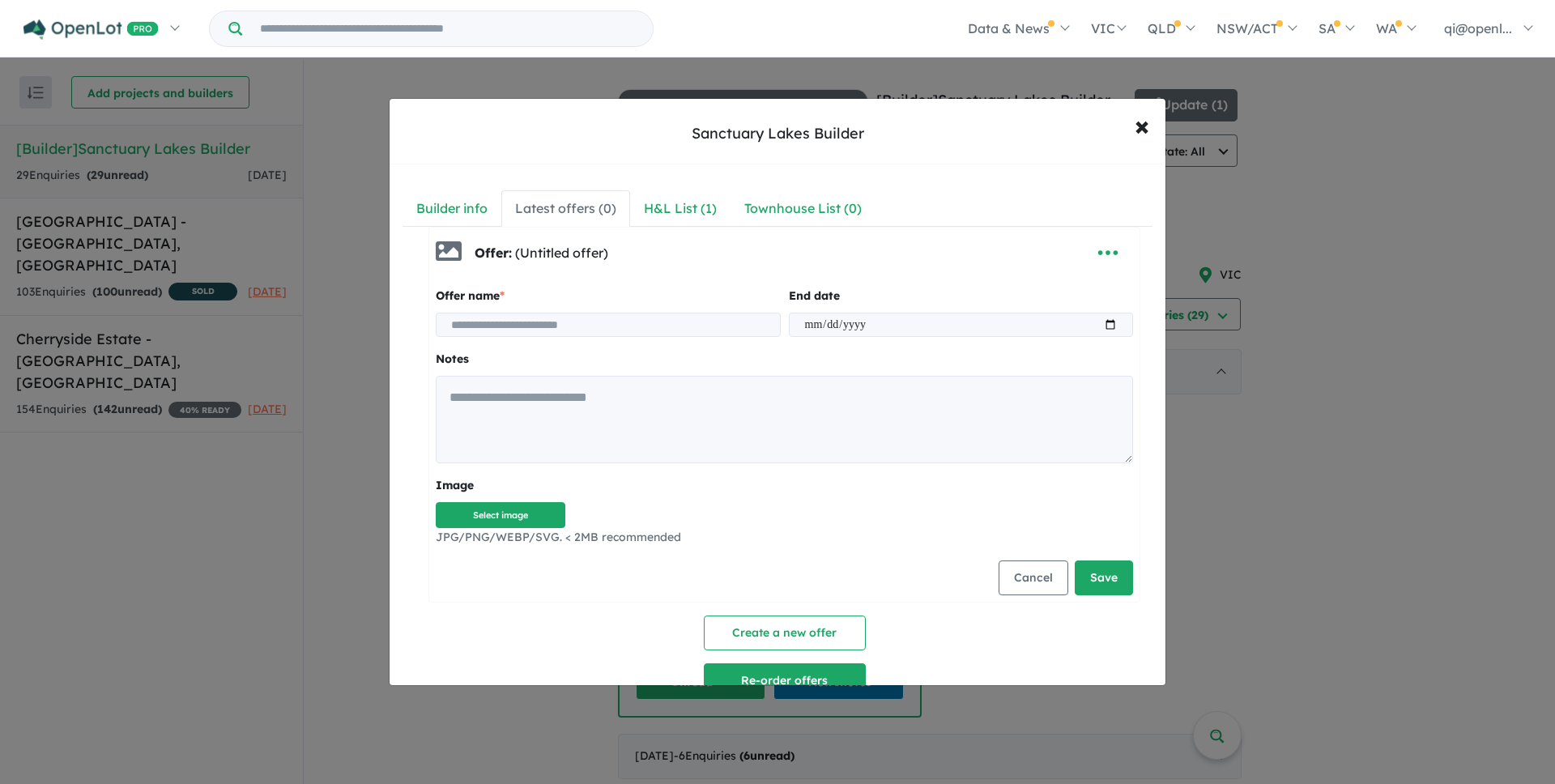
scroll to position [27, 0]
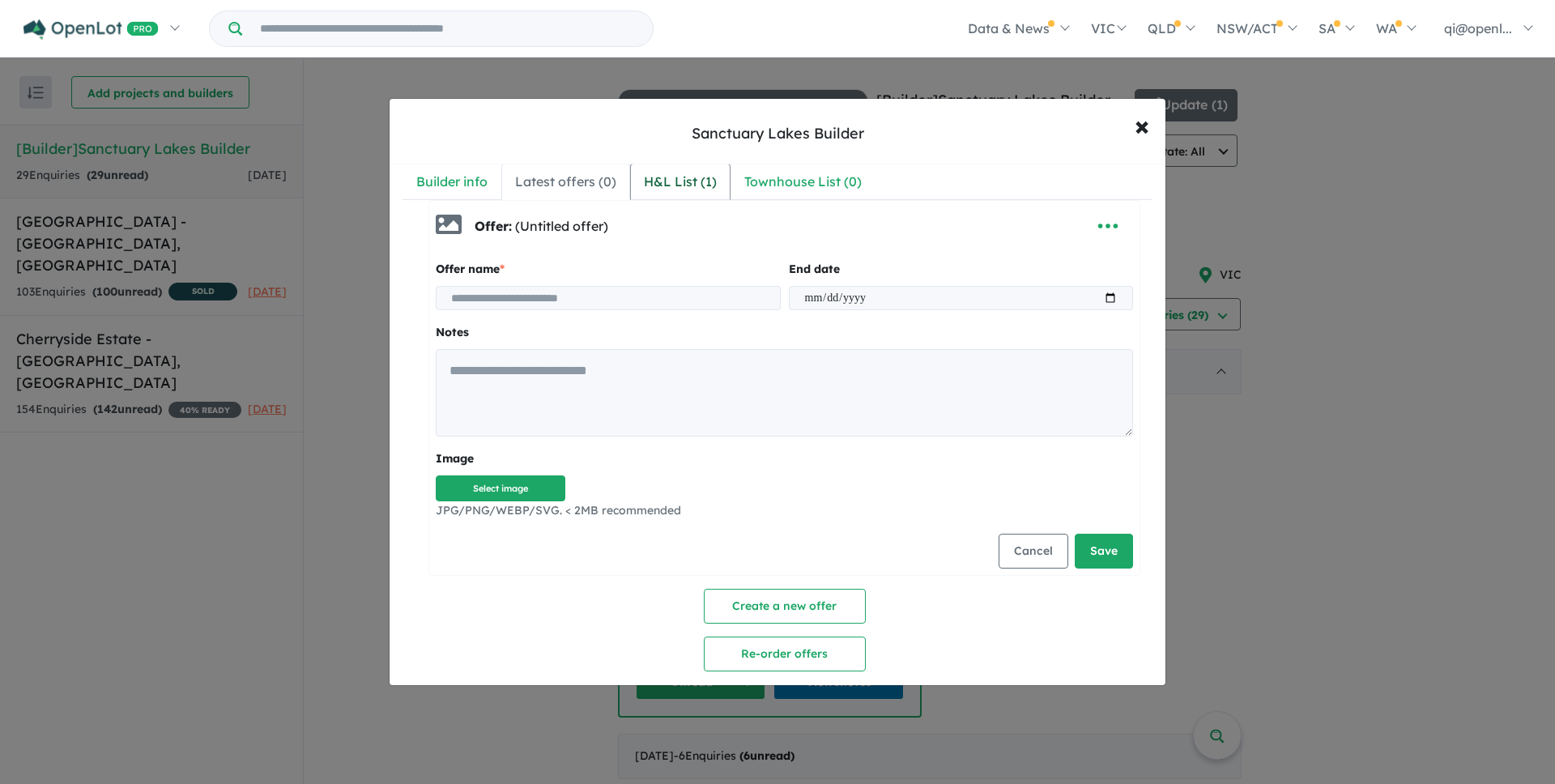
click at [672, 182] on div "H&L List ( 1 )" at bounding box center [680, 182] width 73 height 22
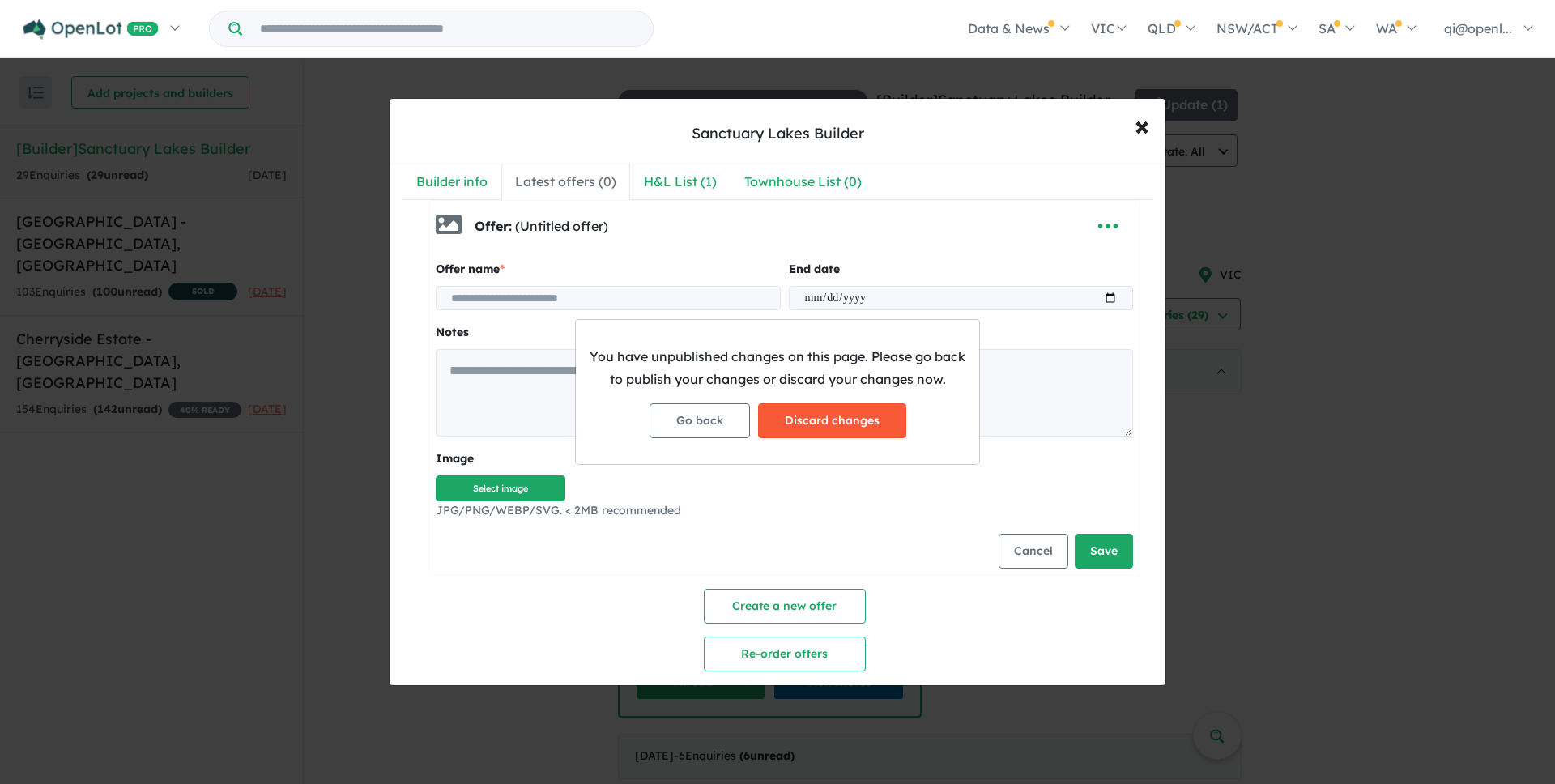
click at [818, 413] on button "Discard changes" at bounding box center [832, 420] width 148 height 35
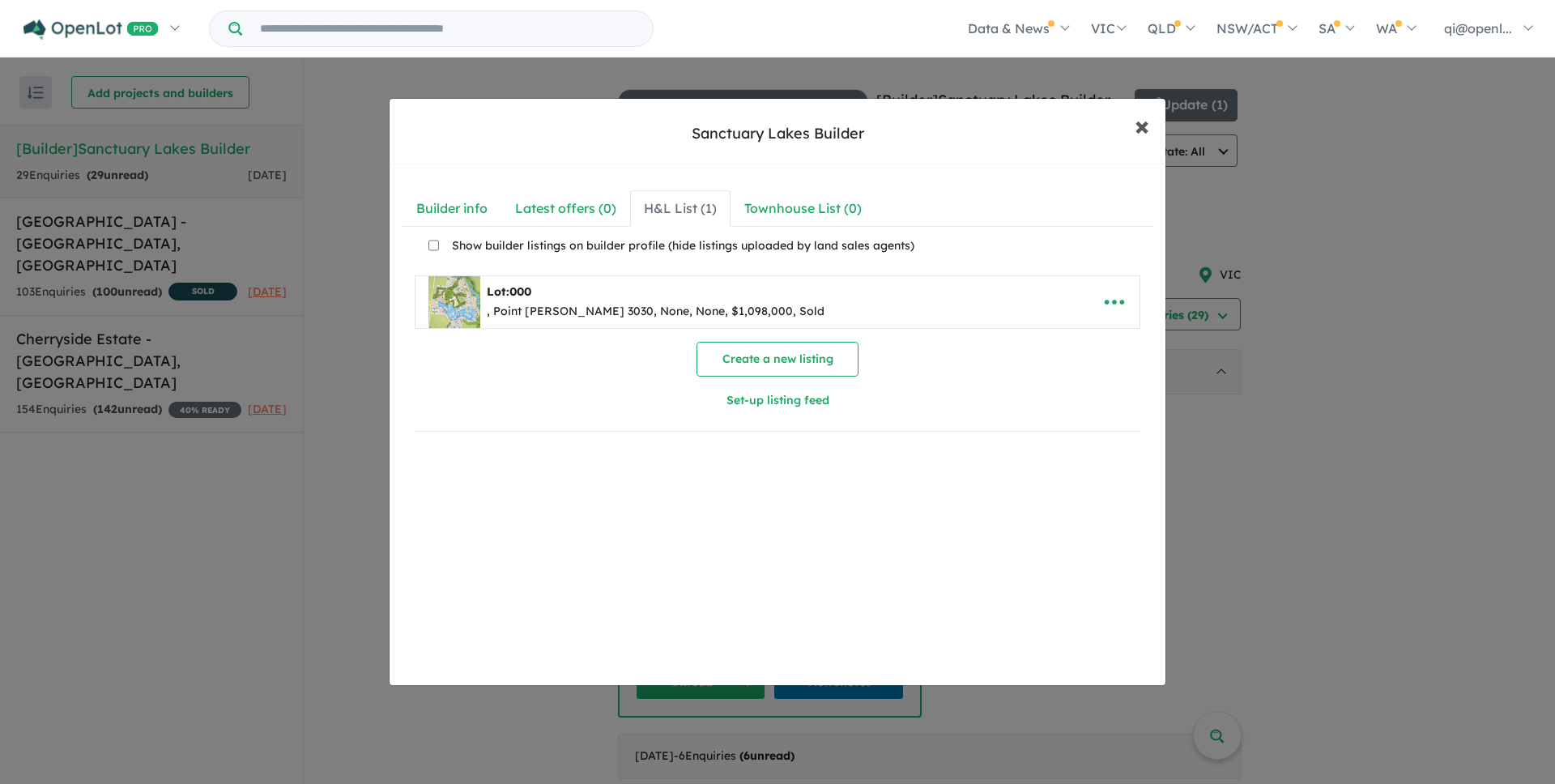
click at [1149, 121] on span "×" at bounding box center [1142, 126] width 14 height 35
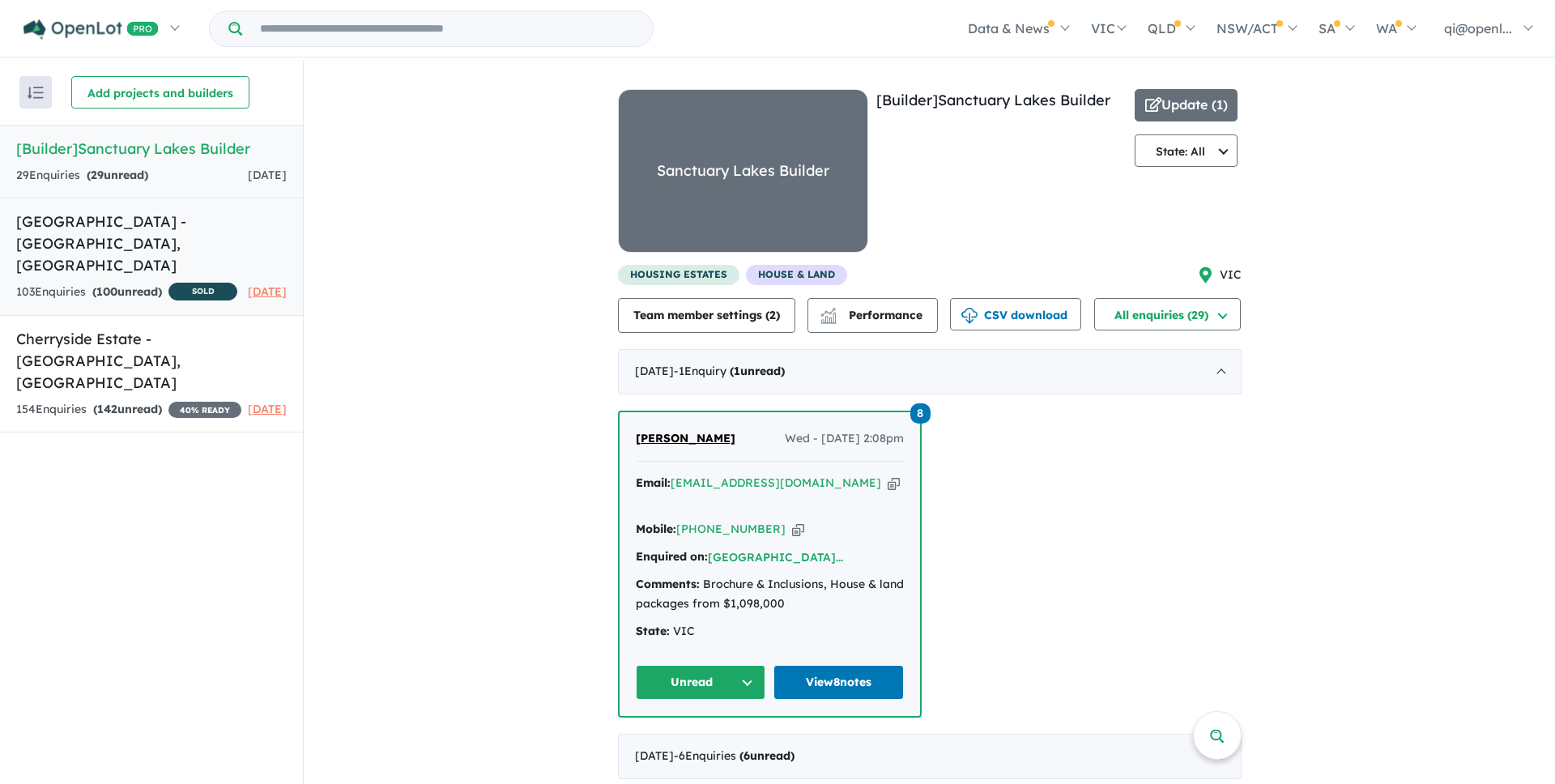
click at [189, 250] on h5 "Sanctuary Lakes Estate - Point Cook , VIC" at bounding box center [151, 243] width 271 height 65
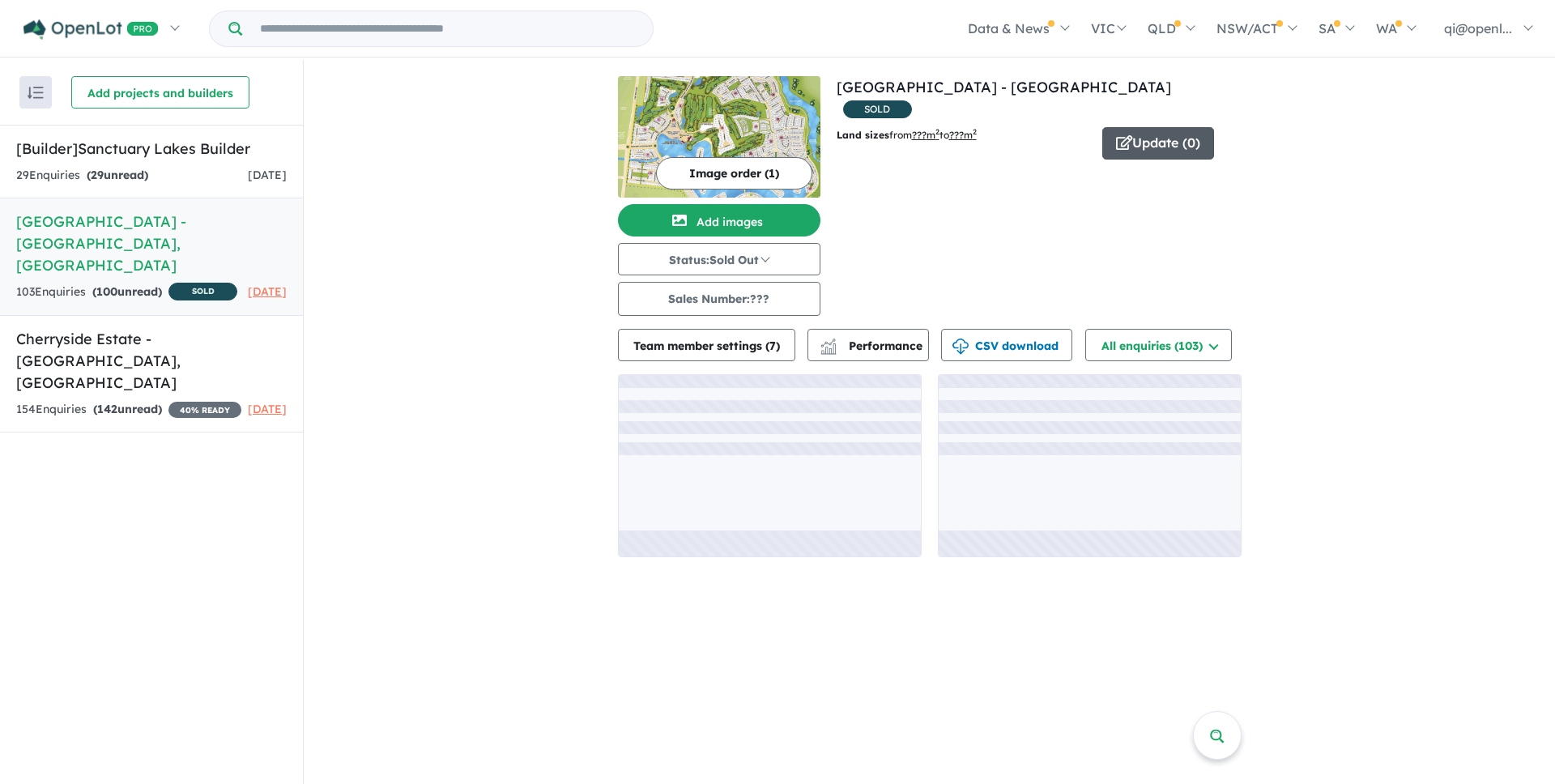
click at [1163, 127] on button "Update ( 0 )" at bounding box center [1158, 143] width 111 height 33
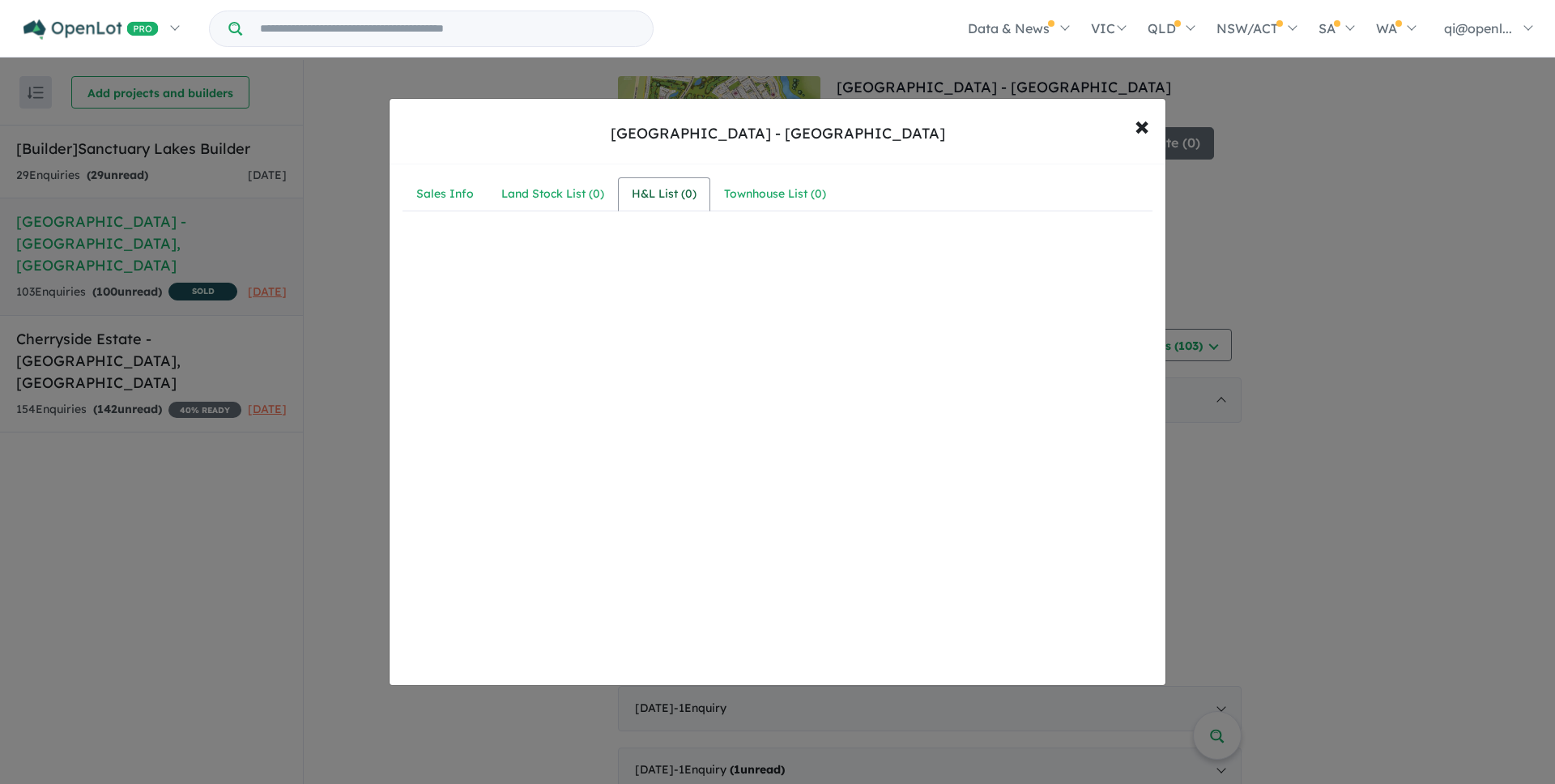
click at [635, 193] on div "H&L List ( 0 )" at bounding box center [664, 193] width 65 height 19
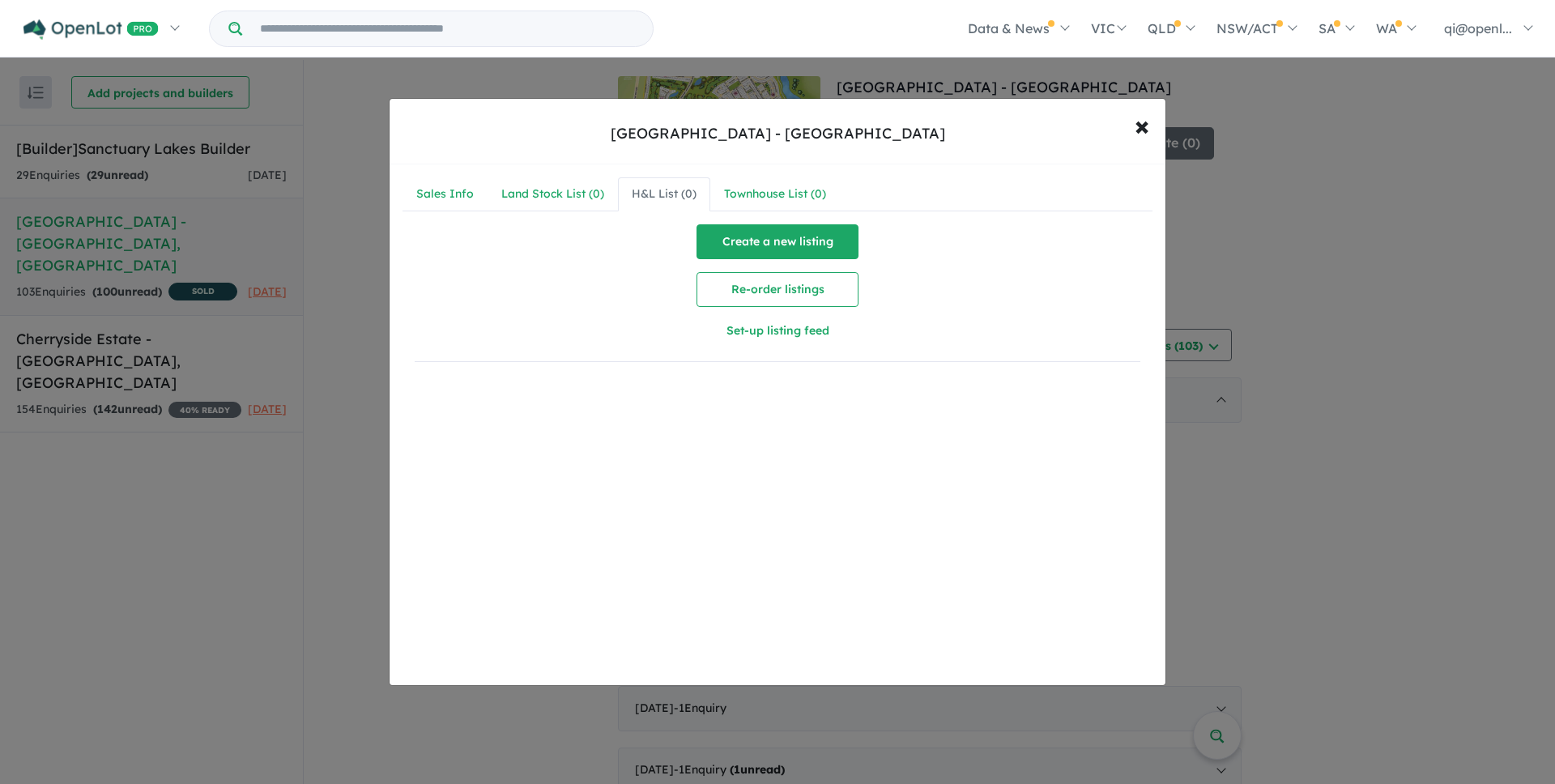
click at [816, 237] on button "Create a new listing" at bounding box center [777, 242] width 162 height 35
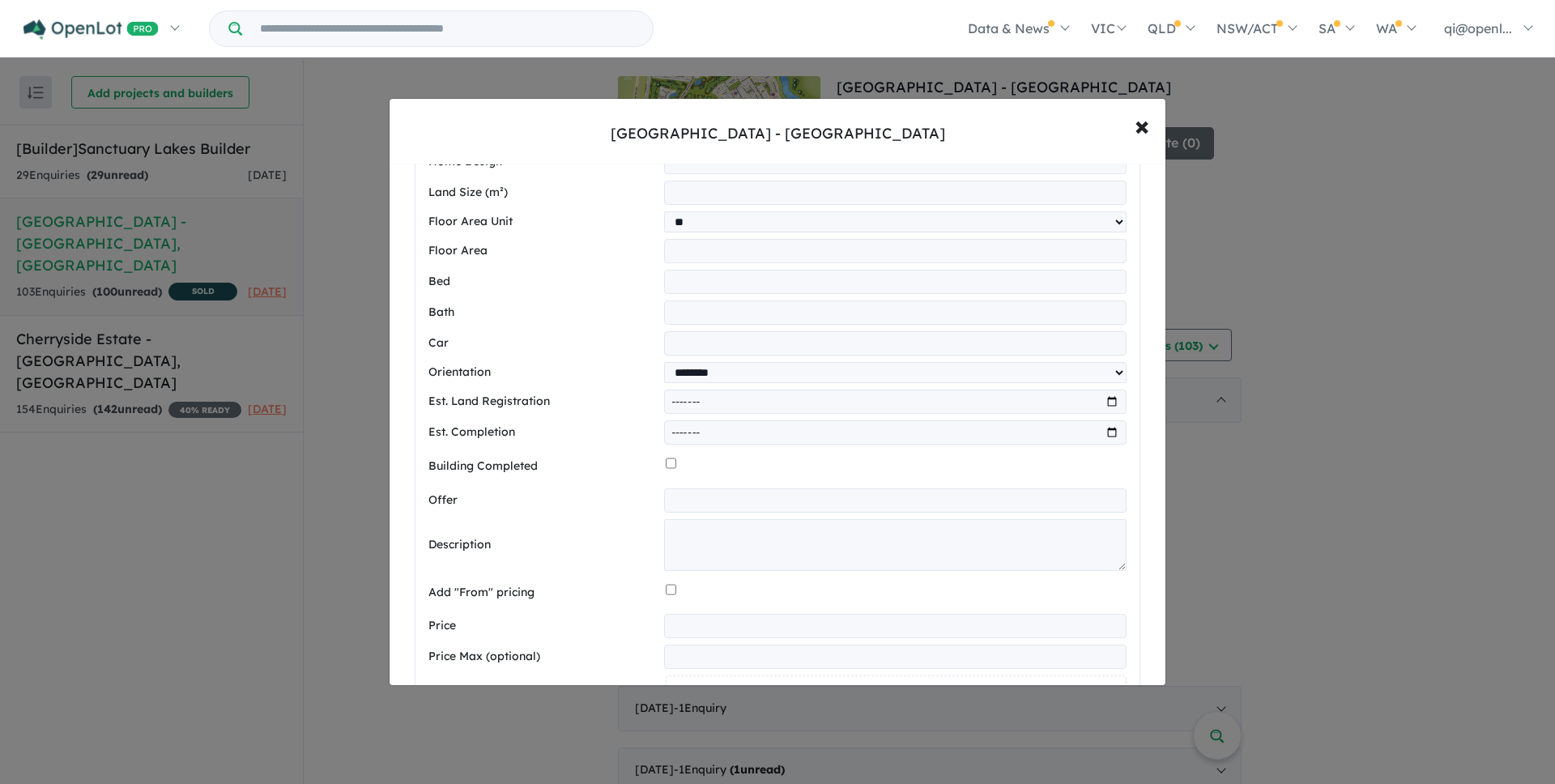
scroll to position [430, 0]
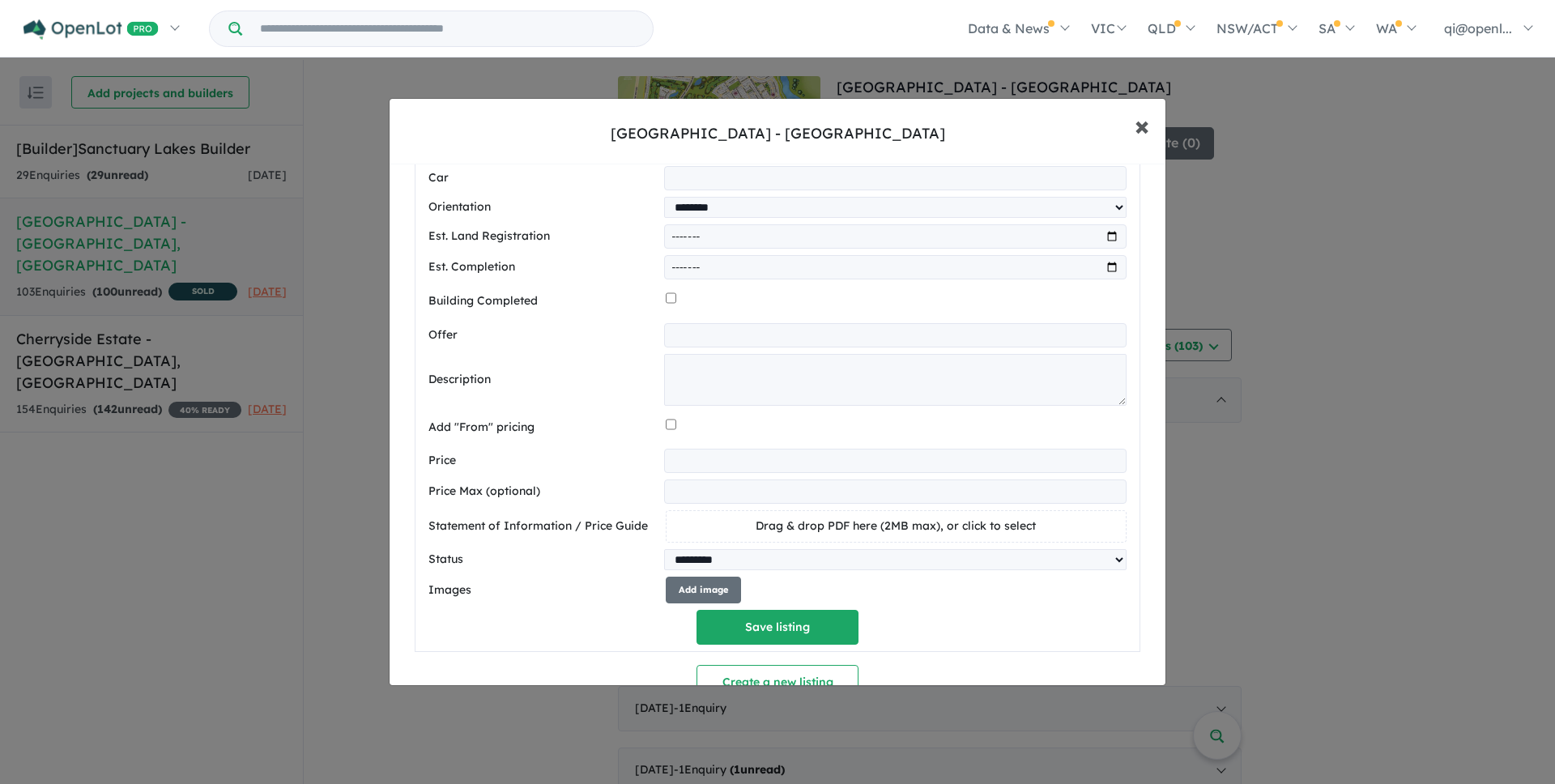
click at [1145, 119] on span "×" at bounding box center [1142, 126] width 14 height 35
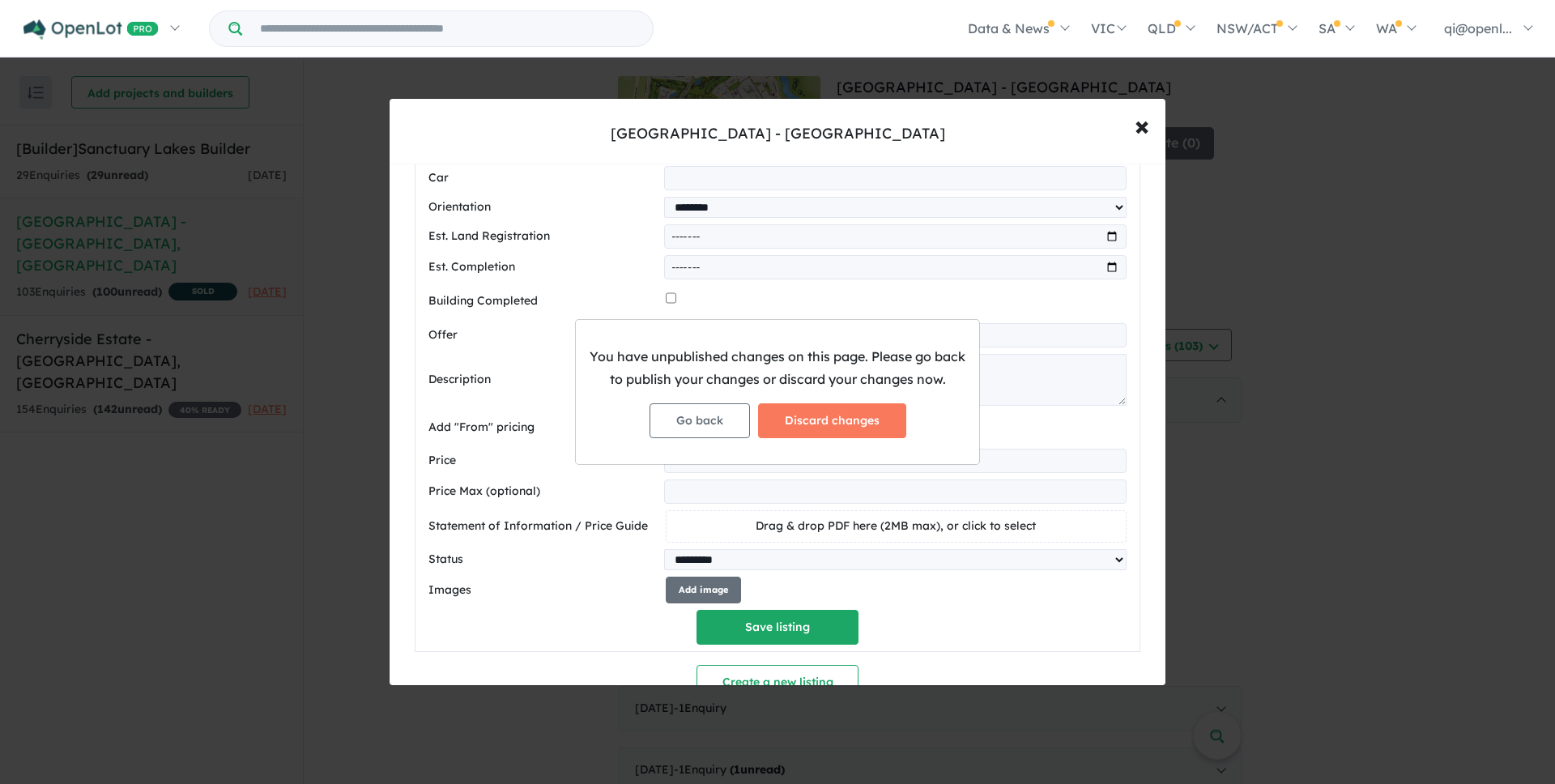
scroll to position [0, 0]
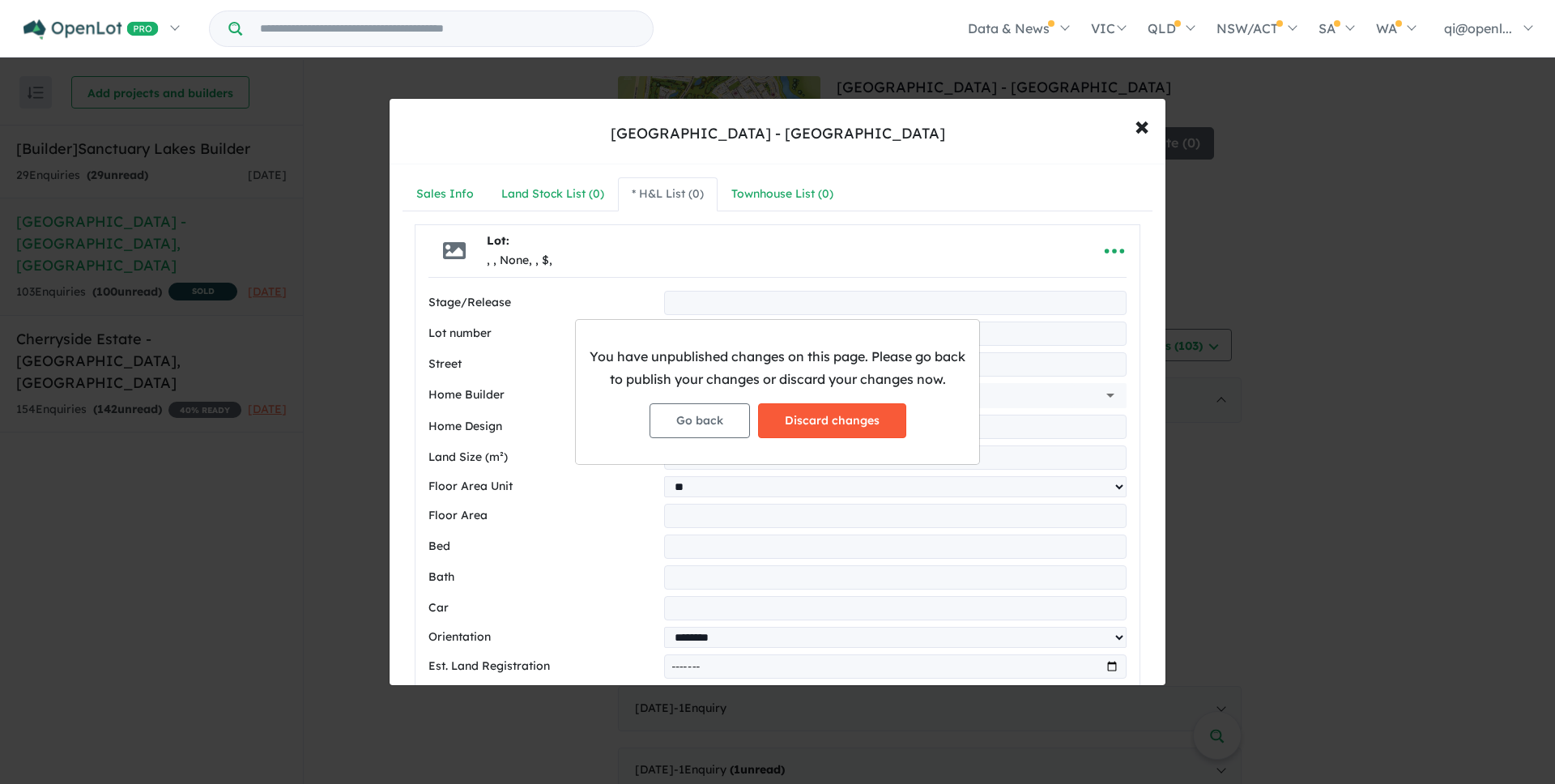
click at [805, 419] on button "Discard changes" at bounding box center [832, 420] width 148 height 35
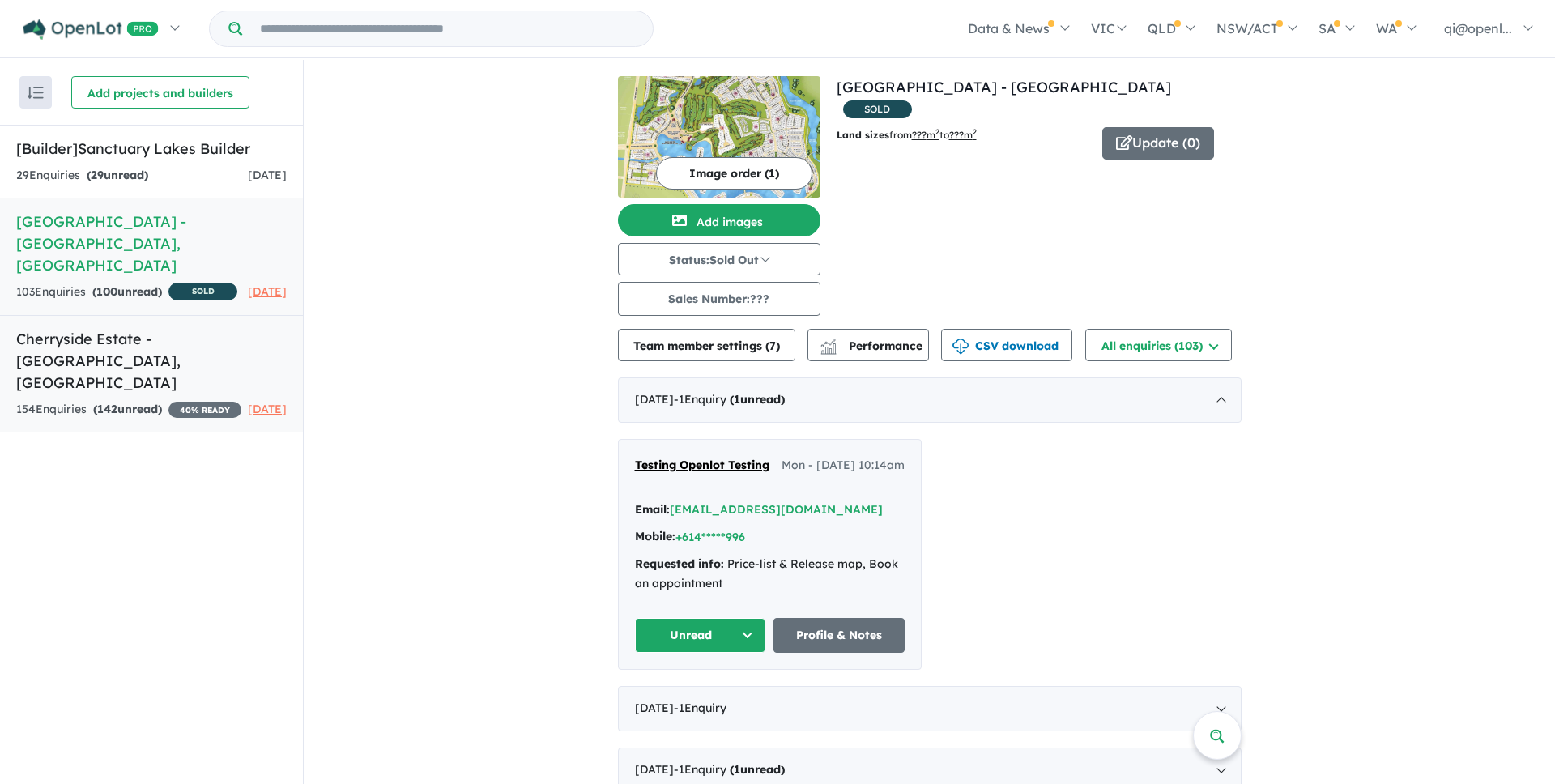
click at [152, 402] on strong "( 142 unread)" at bounding box center [127, 409] width 69 height 14
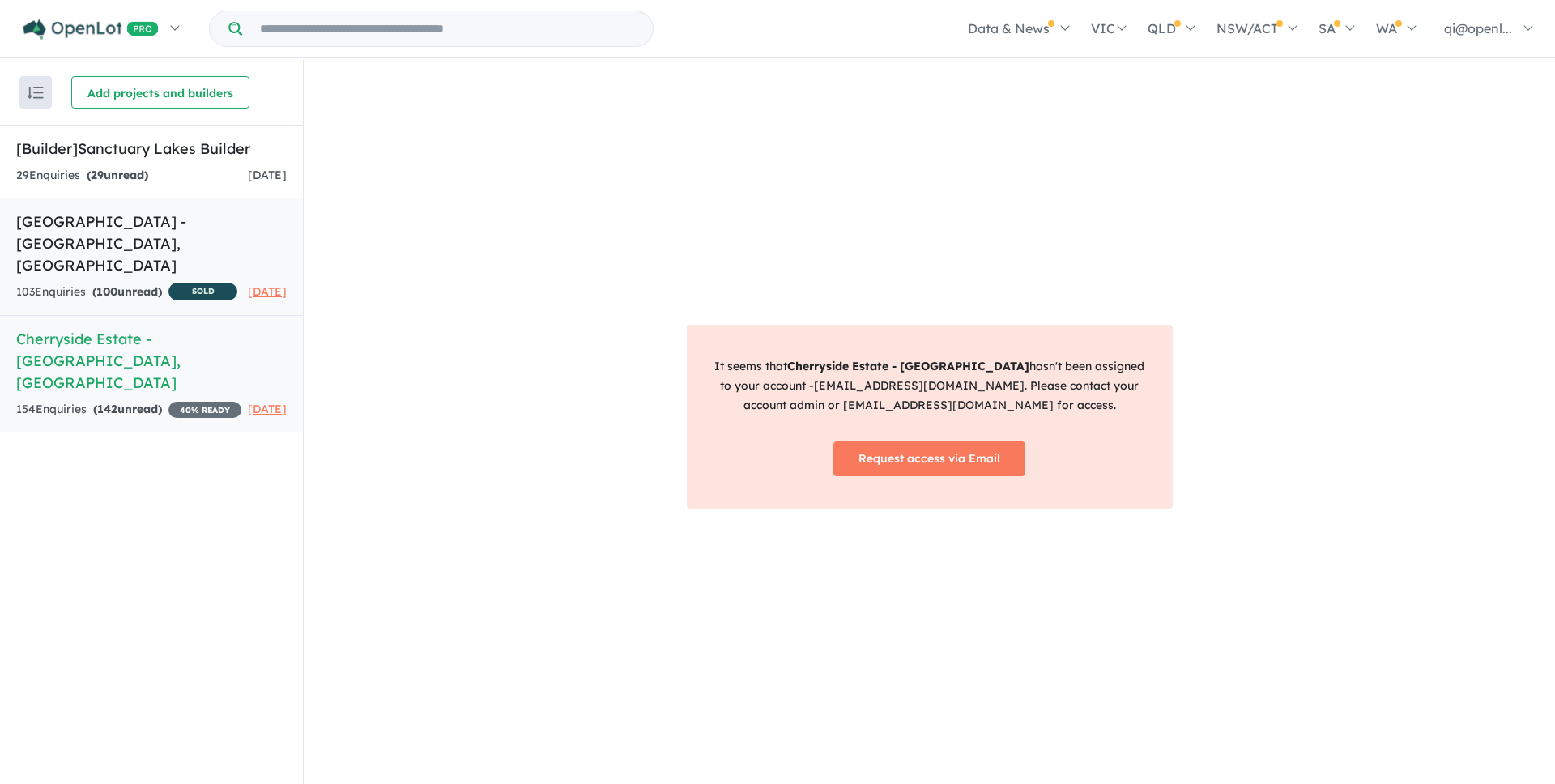
click at [162, 284] on strong "( 100 unread)" at bounding box center [127, 291] width 70 height 14
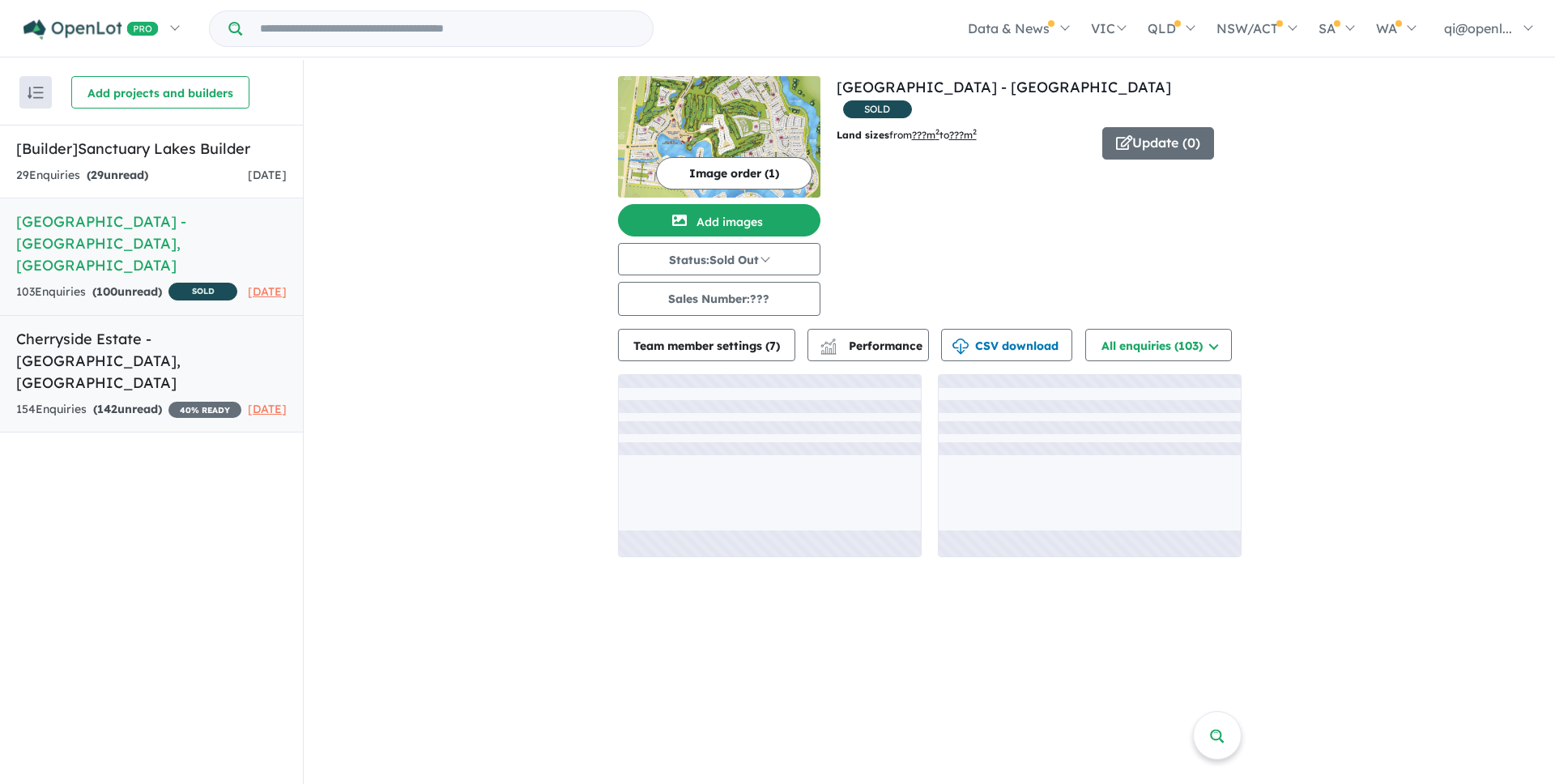
click at [166, 348] on h5 "Cherryside Estate - Smythes Creek , VIC" at bounding box center [151, 361] width 271 height 65
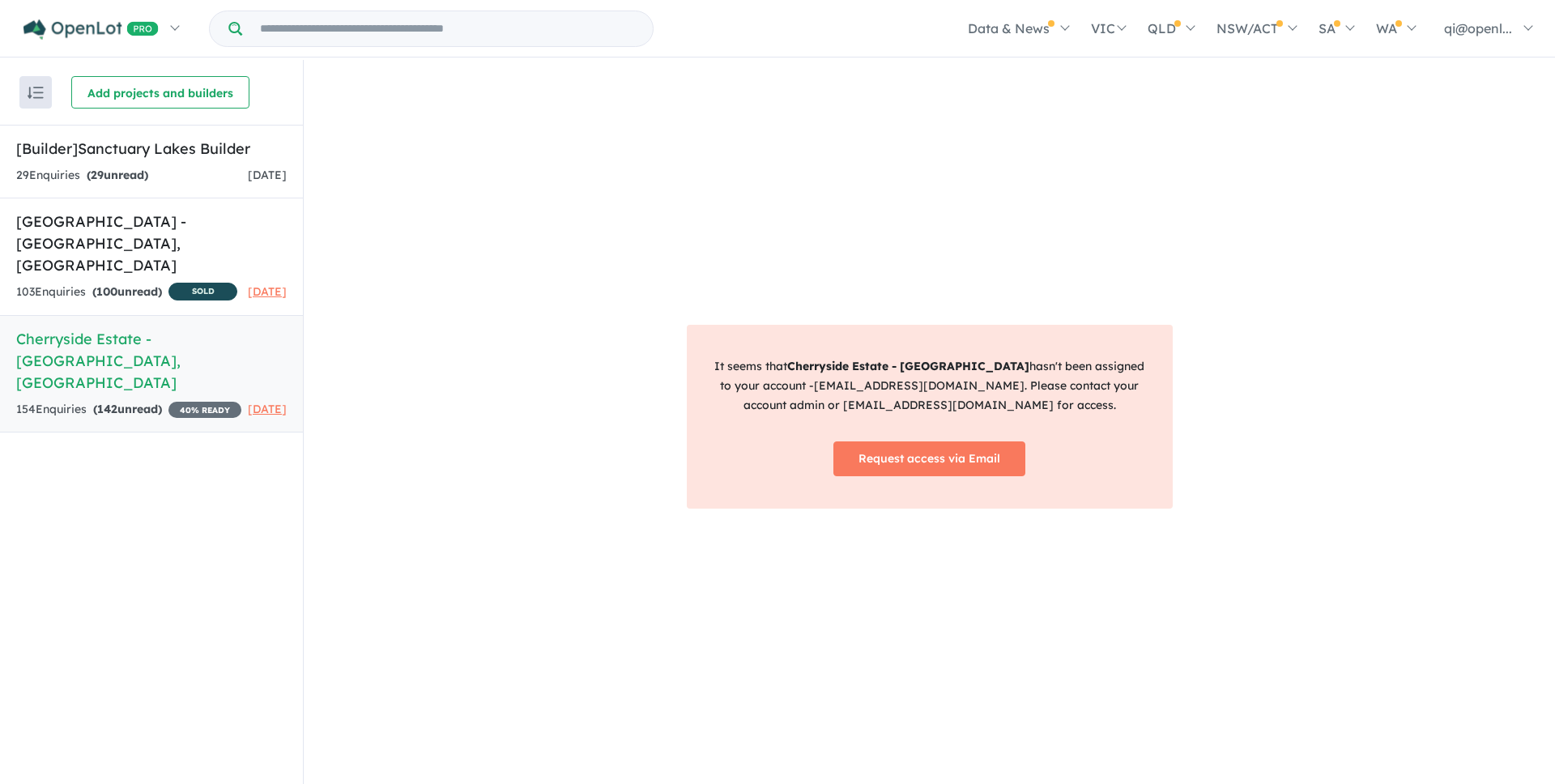
click at [634, 390] on div "It seems that Cherryside Estate - Smythes Creek hasn't been assigned to your ac…" at bounding box center [930, 423] width 1252 height 726
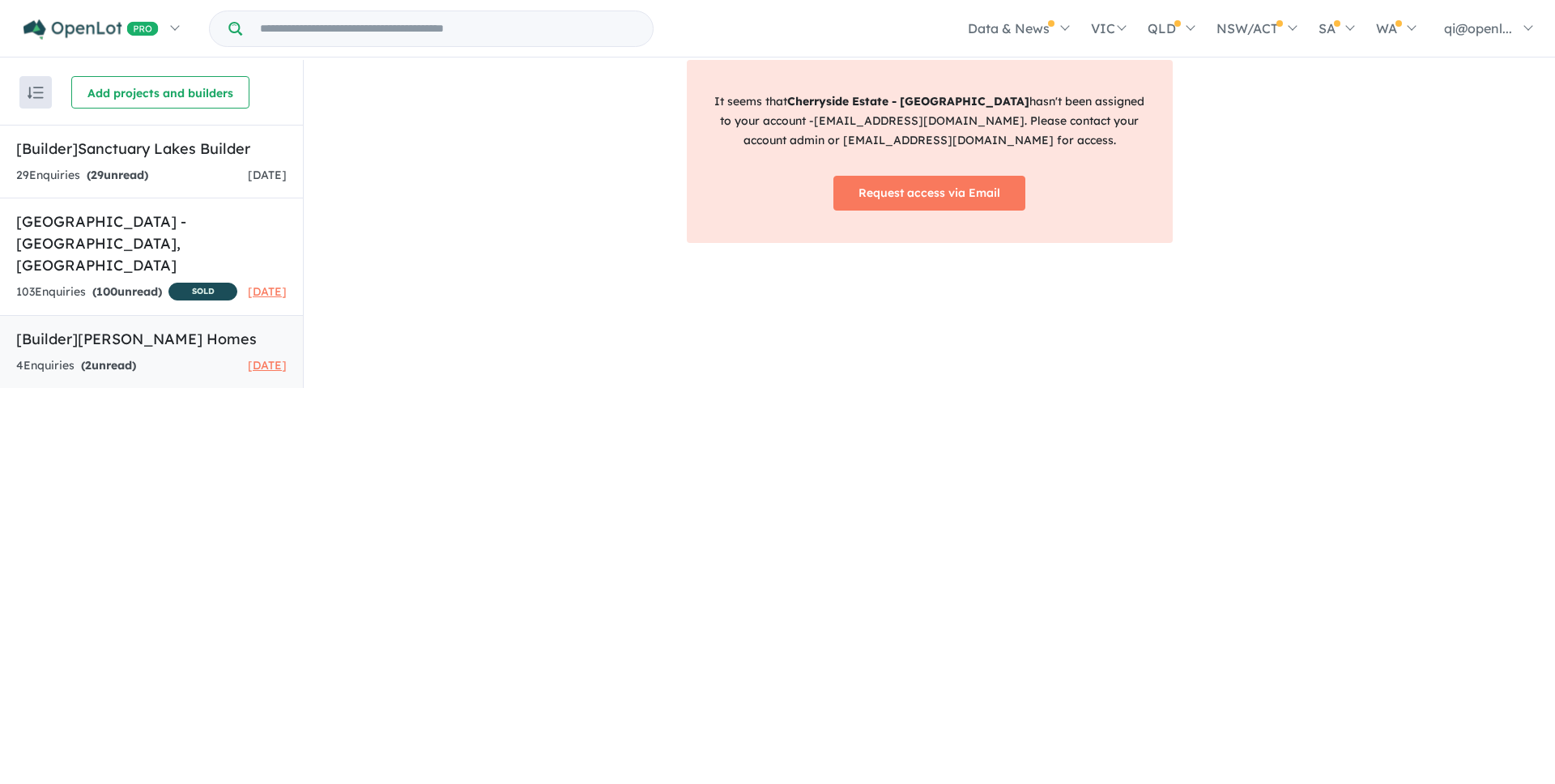
click at [172, 332] on h5 "[Builder] JG King Homes" at bounding box center [151, 339] width 271 height 22
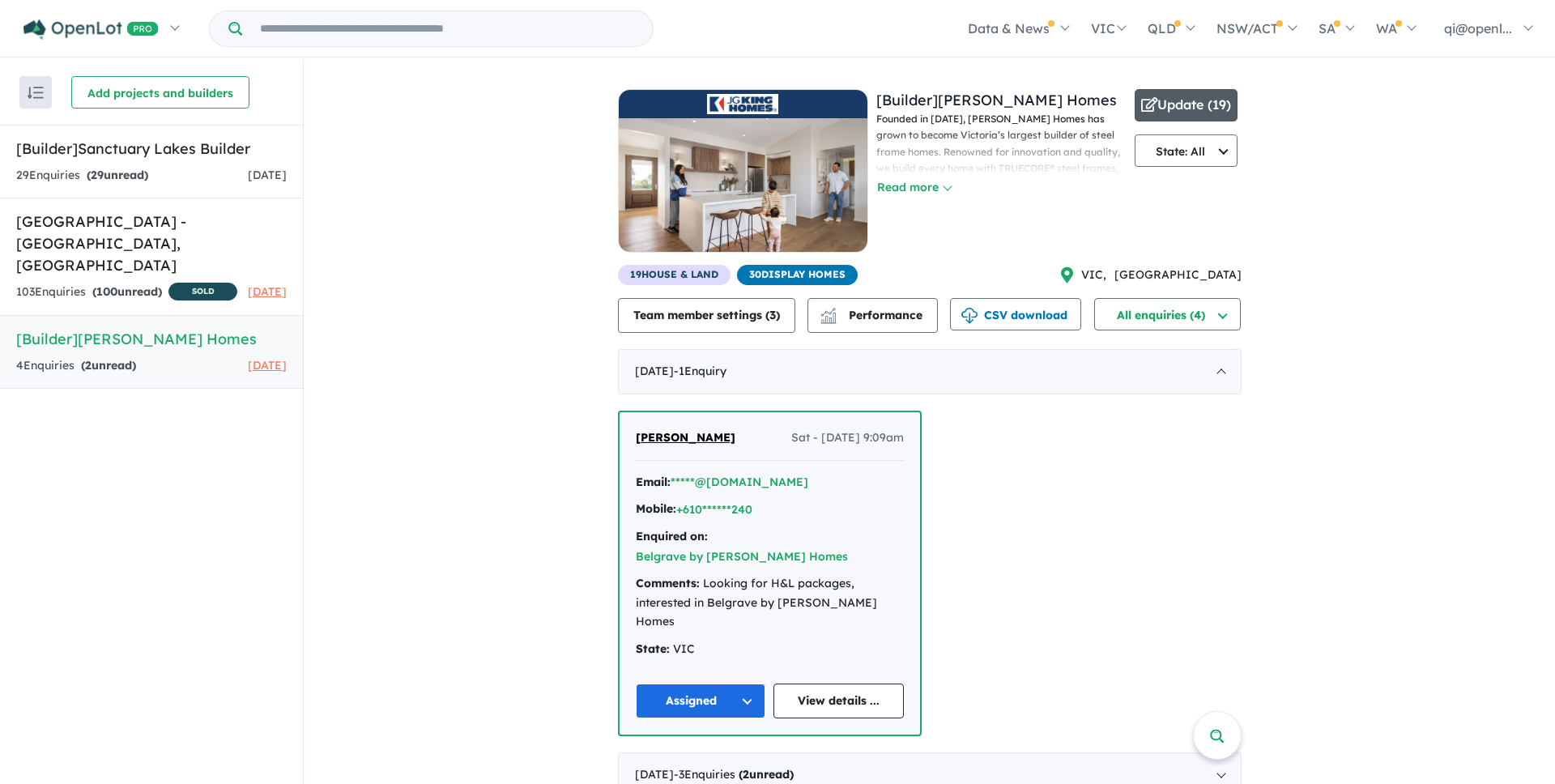
click at [1182, 101] on button "Update ( 19 )" at bounding box center [1187, 105] width 104 height 33
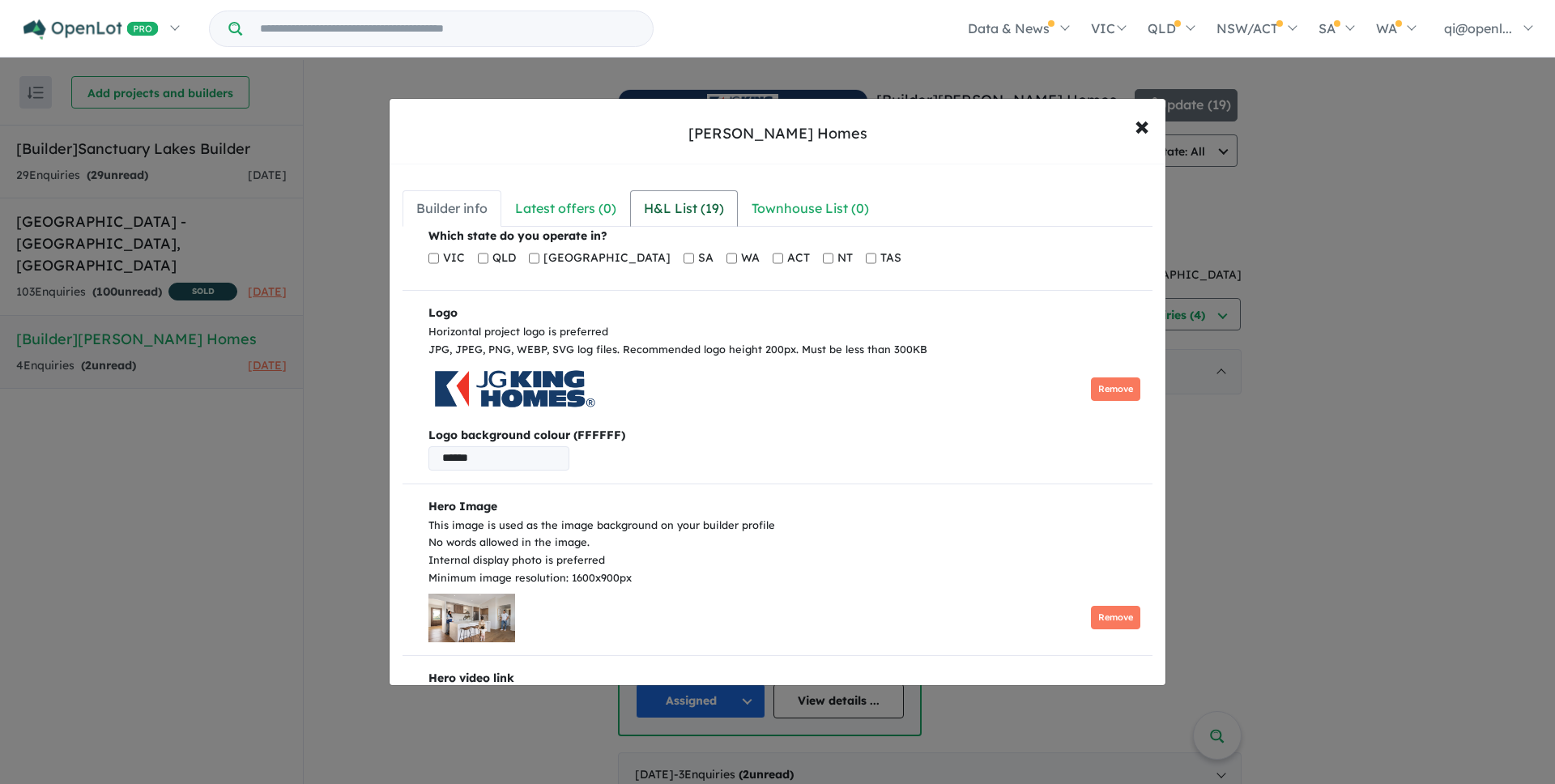
click at [649, 214] on div "H&L List ( 19 )" at bounding box center [685, 209] width 80 height 22
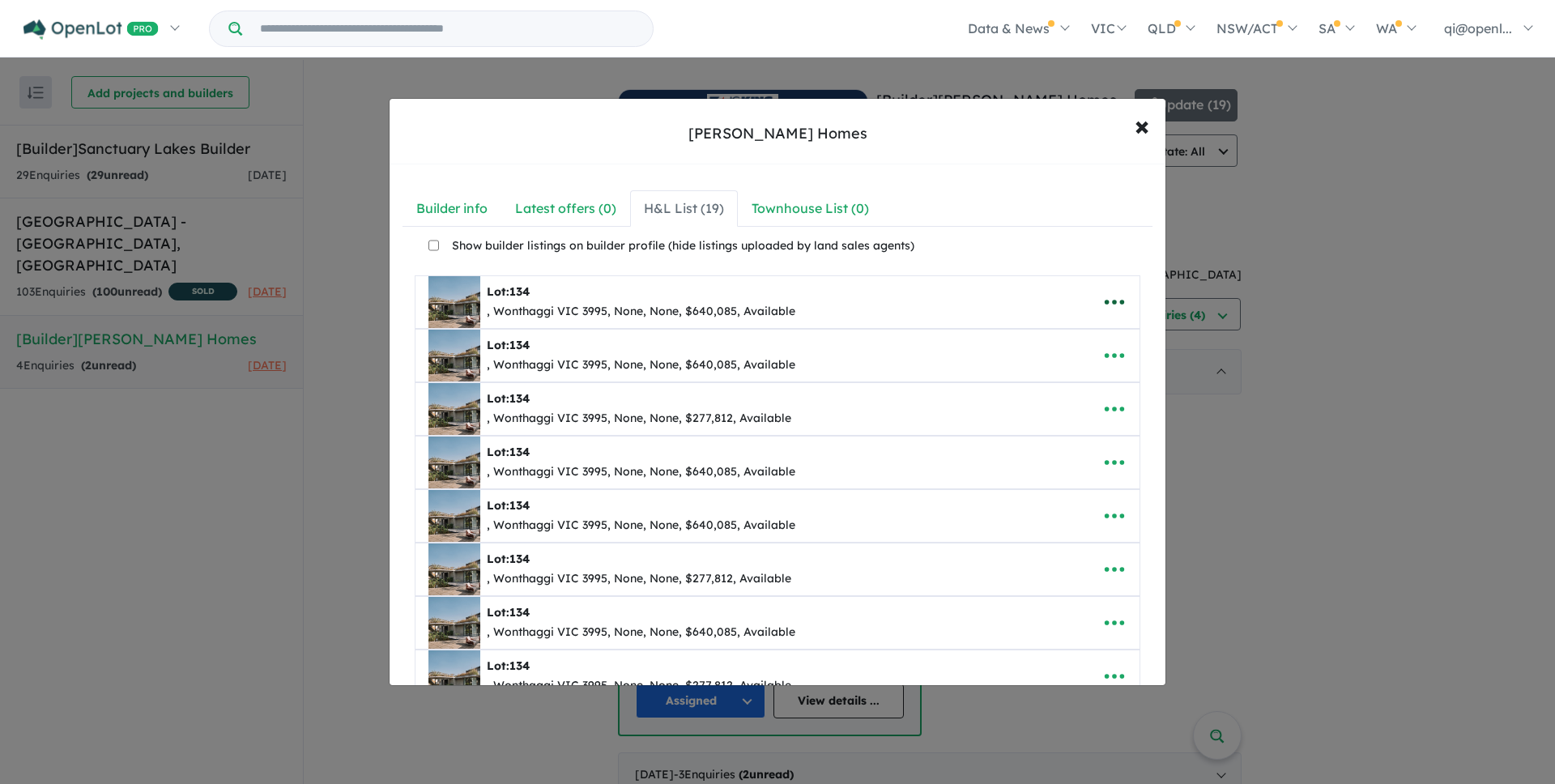
click at [1105, 302] on icon "button" at bounding box center [1114, 302] width 19 height 5
click at [1095, 346] on link "Edit" at bounding box center [1078, 342] width 120 height 37
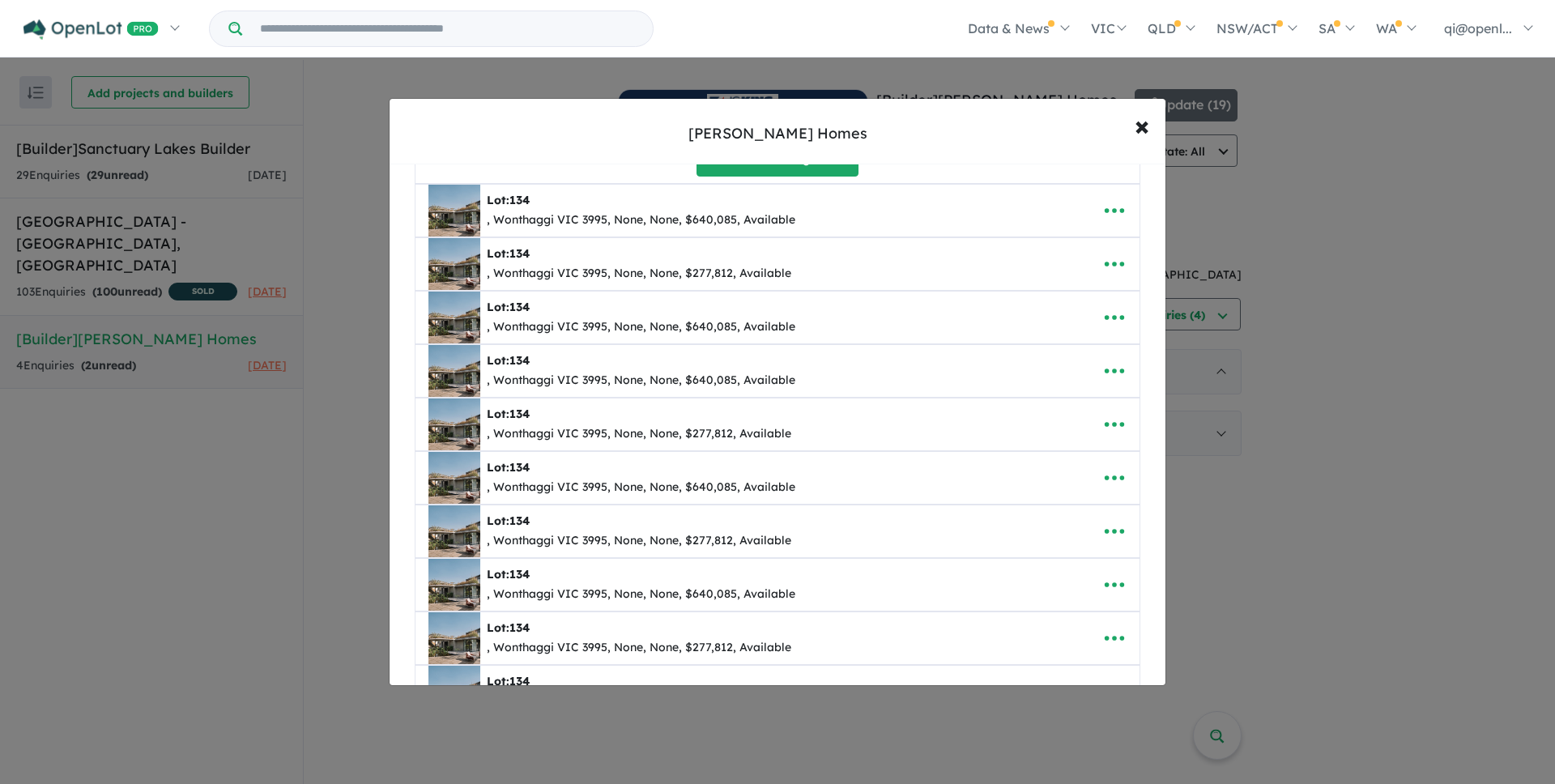
scroll to position [2180, 0]
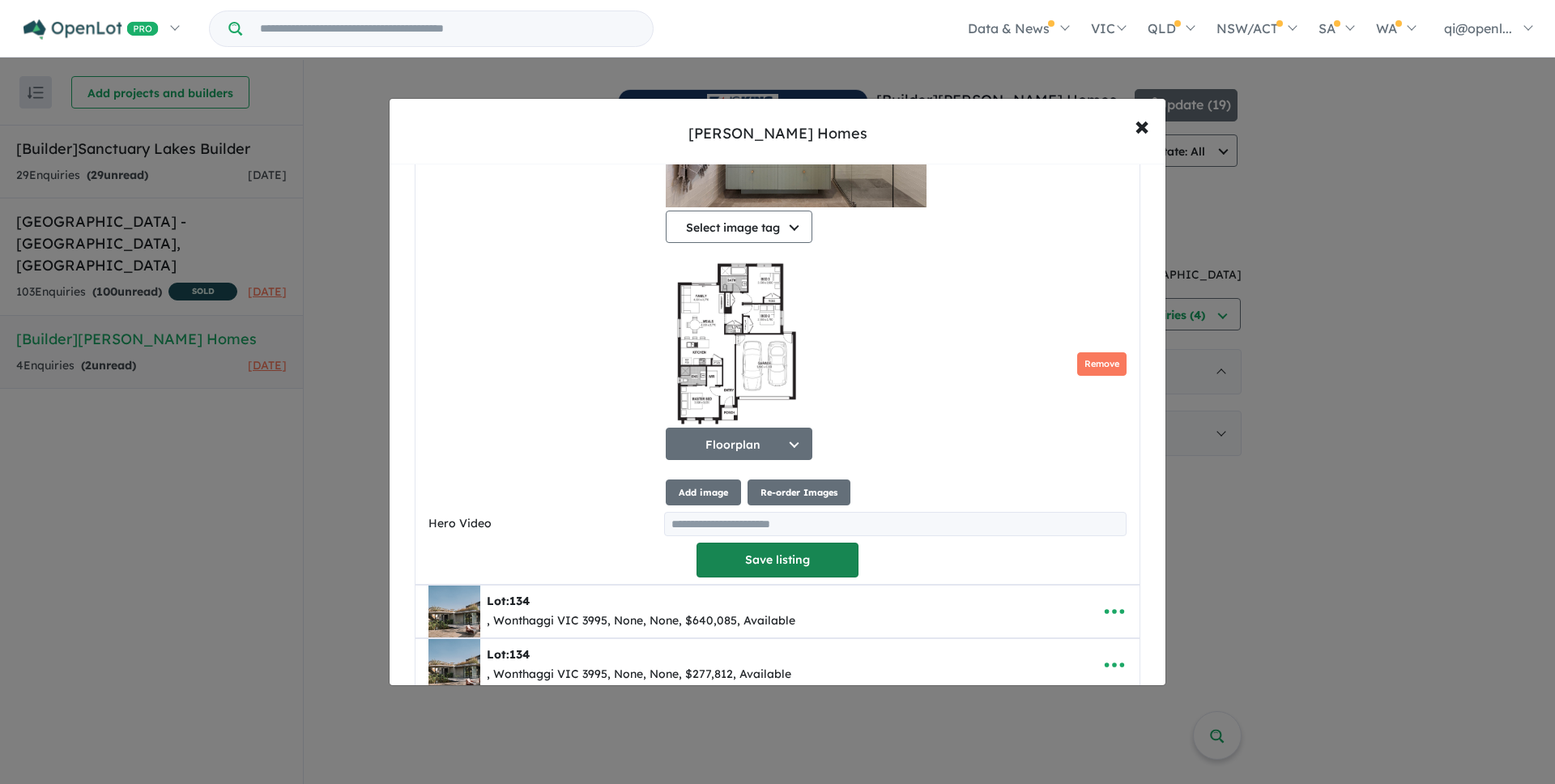
click at [789, 577] on button "Save listing" at bounding box center [777, 560] width 162 height 35
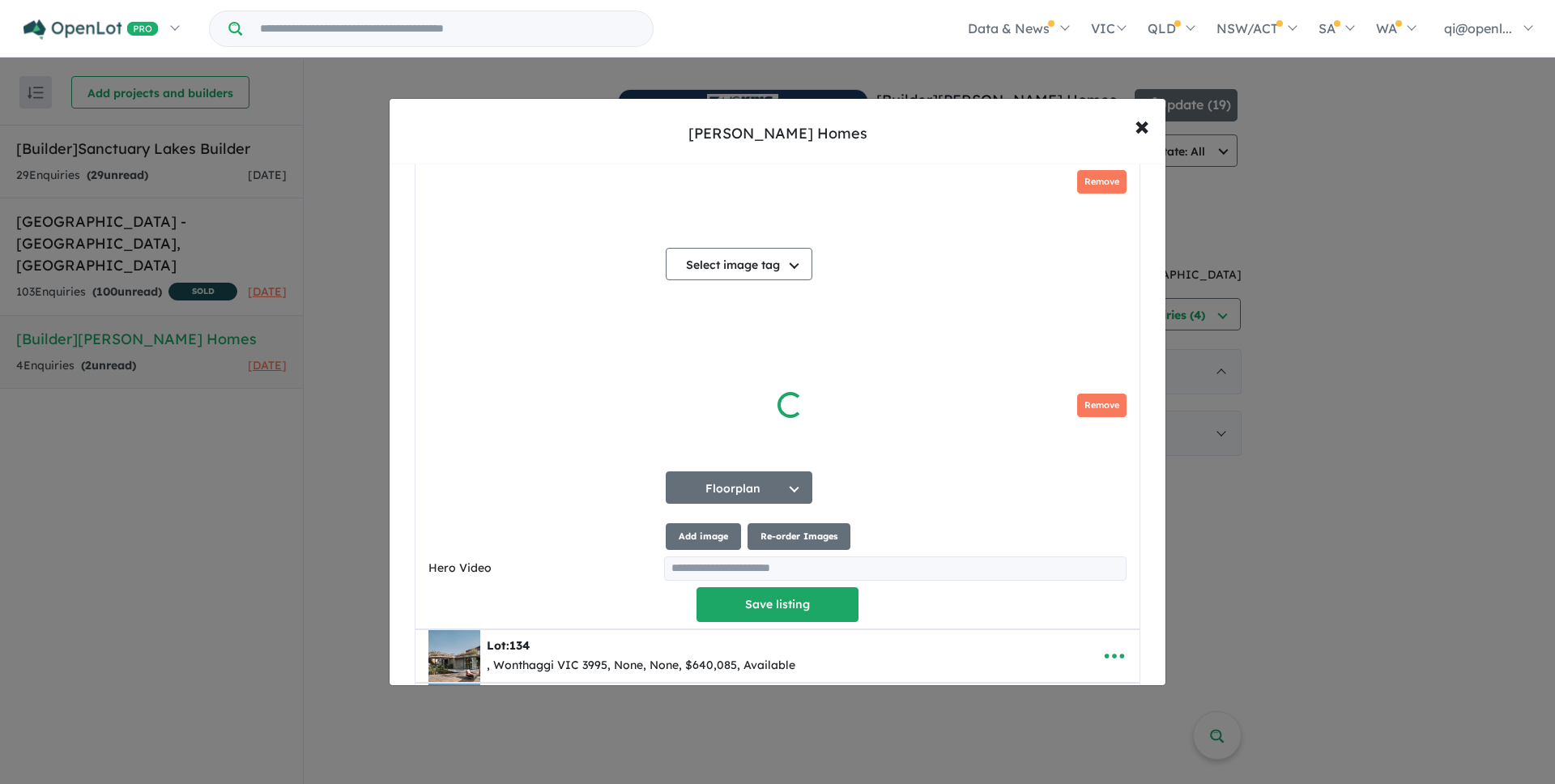
scroll to position [0, 0]
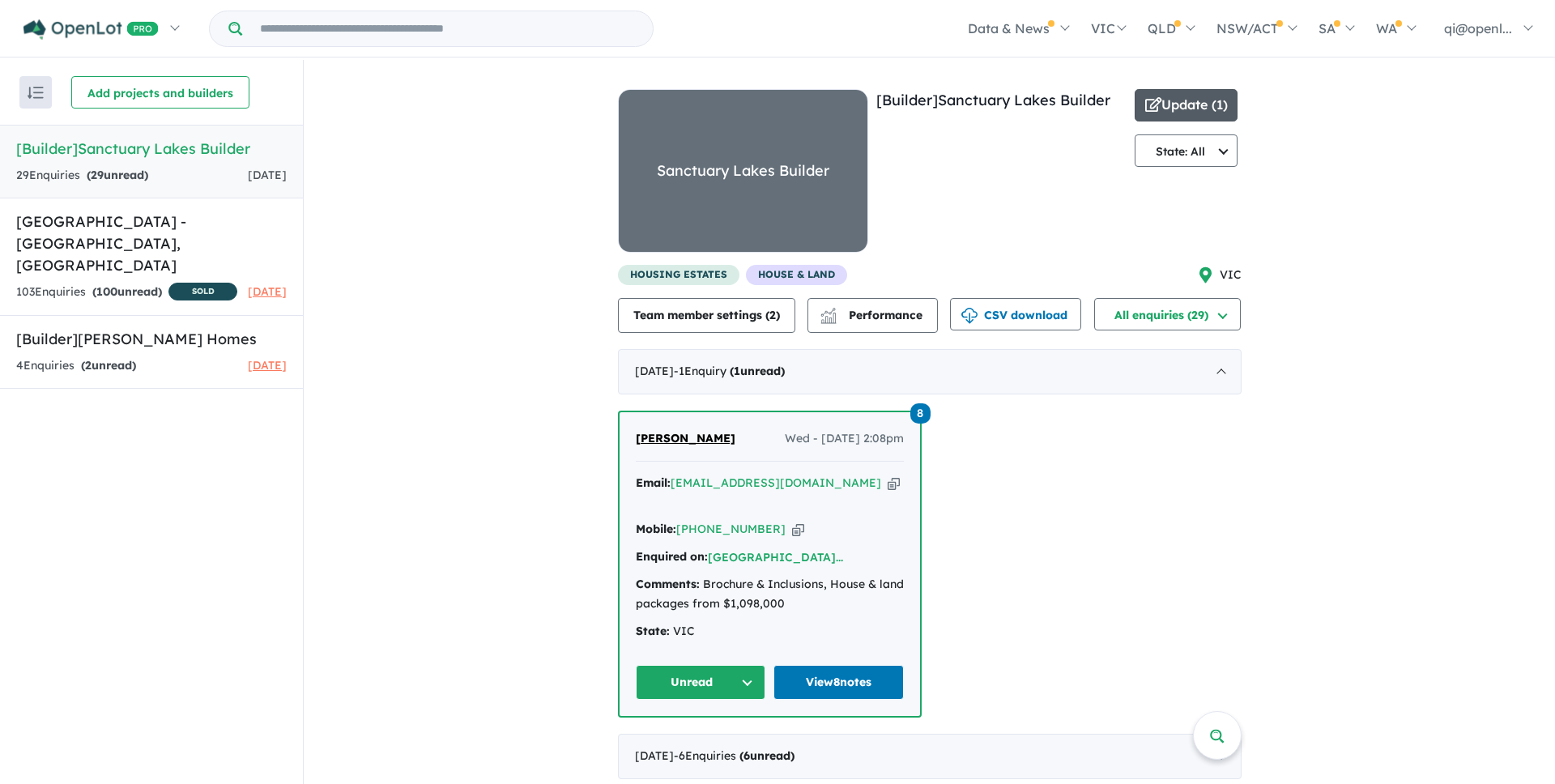
click at [1206, 99] on button "Update ( 1 )" at bounding box center [1187, 105] width 104 height 33
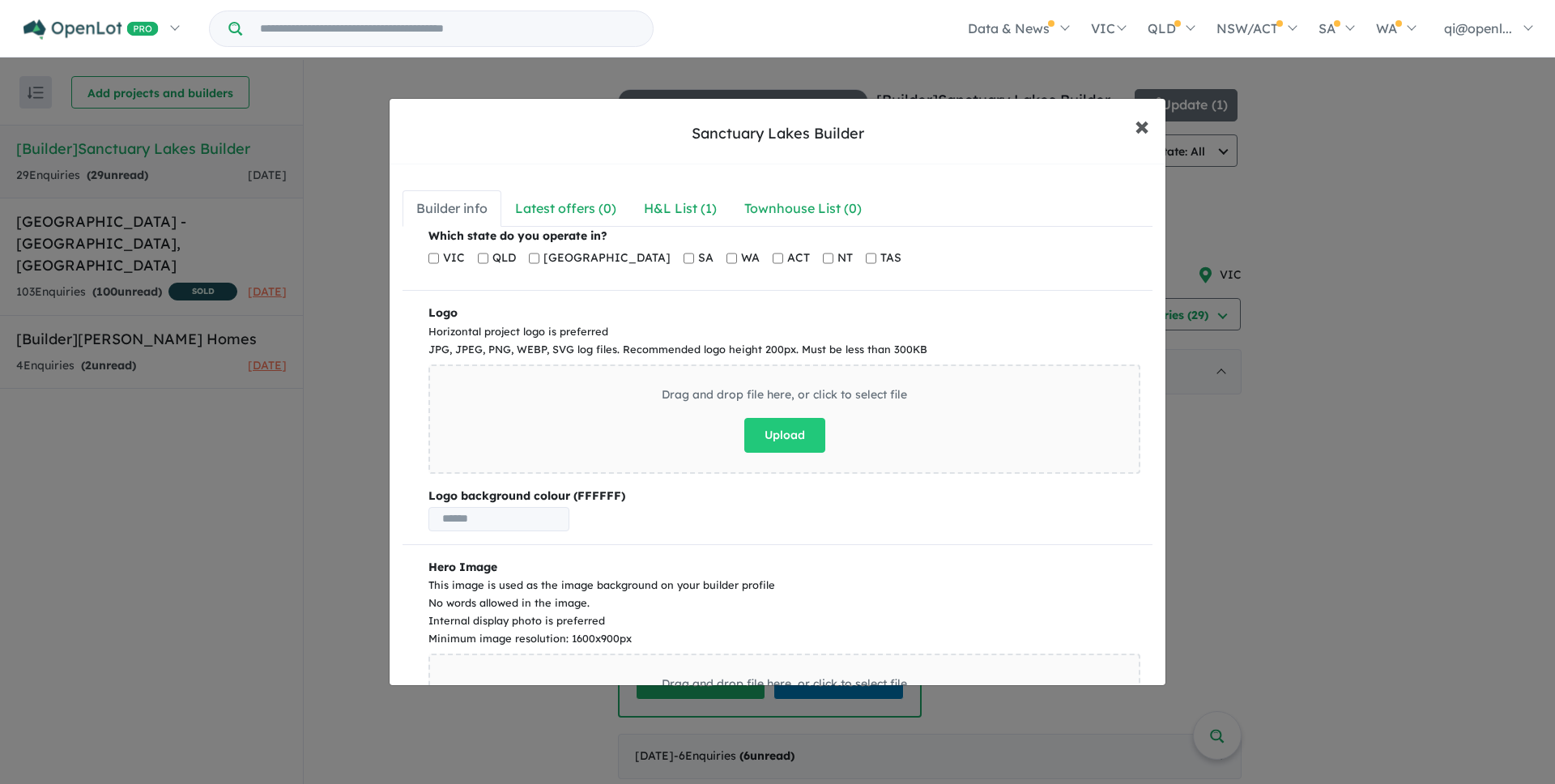
click at [1144, 134] on span "×" at bounding box center [1142, 126] width 14 height 35
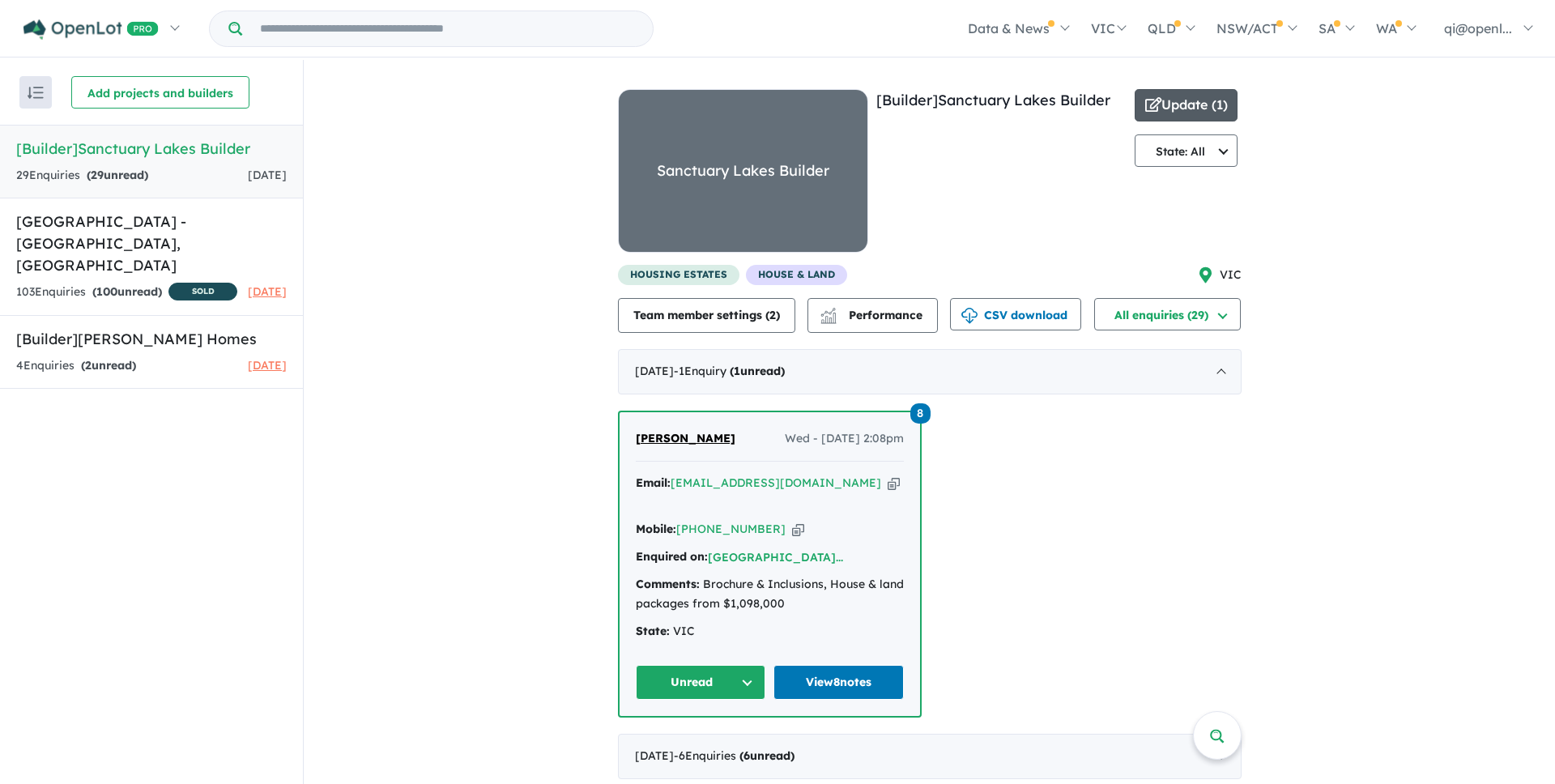
click at [1190, 116] on button "Update ( 1 )" at bounding box center [1187, 105] width 104 height 33
